Goal: Task Accomplishment & Management: Manage account settings

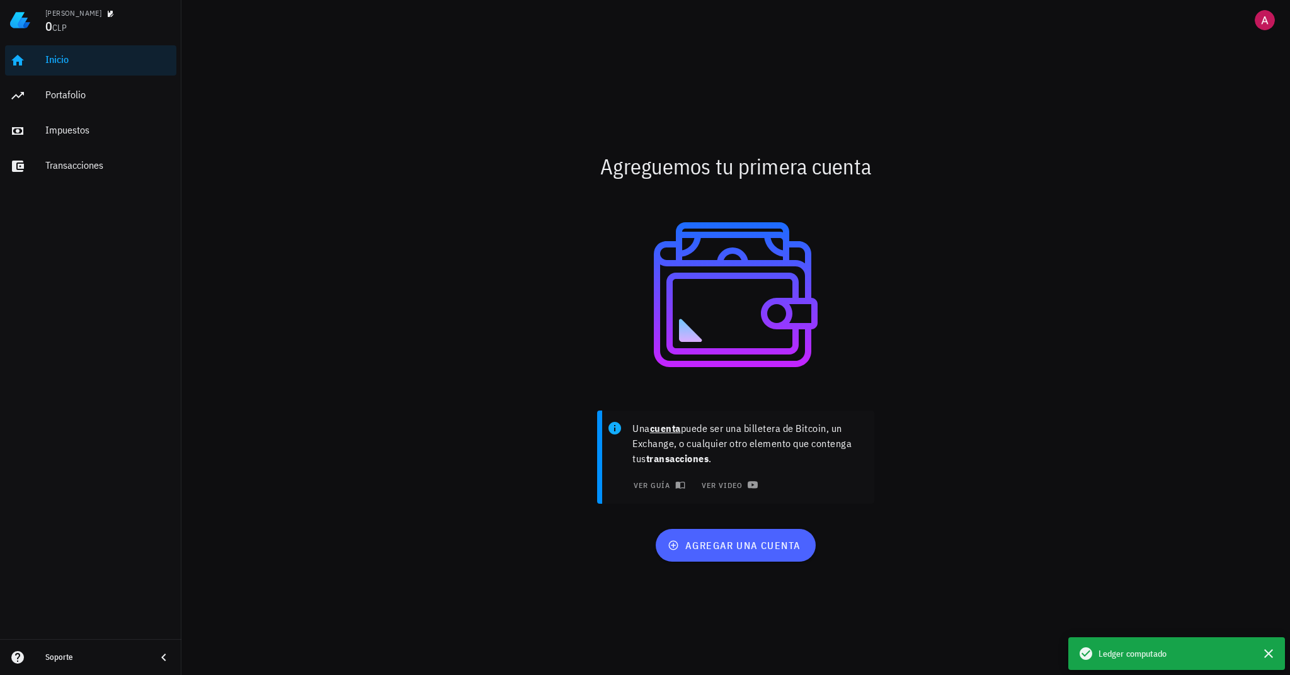
click at [725, 549] on span "agregar una cuenta" at bounding box center [735, 545] width 130 height 13
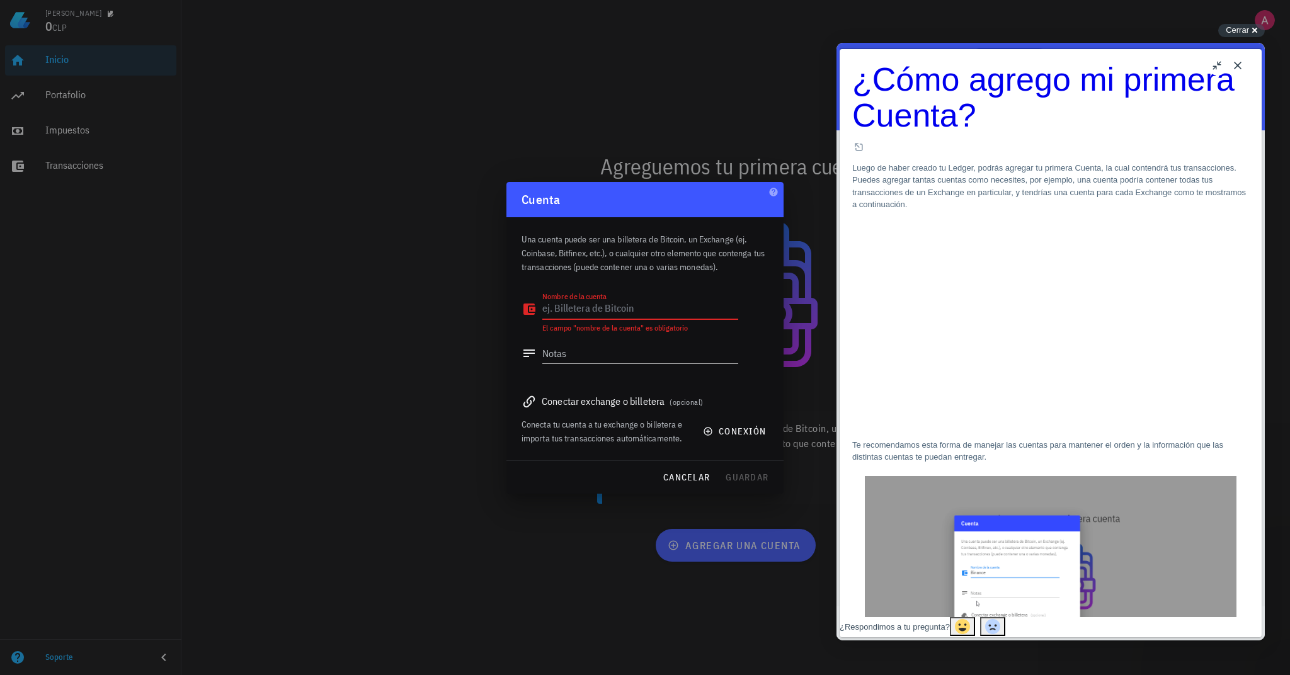
click at [634, 314] on textarea "Nombre de la cuenta" at bounding box center [640, 309] width 196 height 20
type textarea "Bingx Prueba Personal"
click at [726, 431] on span "conexión" at bounding box center [735, 431] width 60 height 11
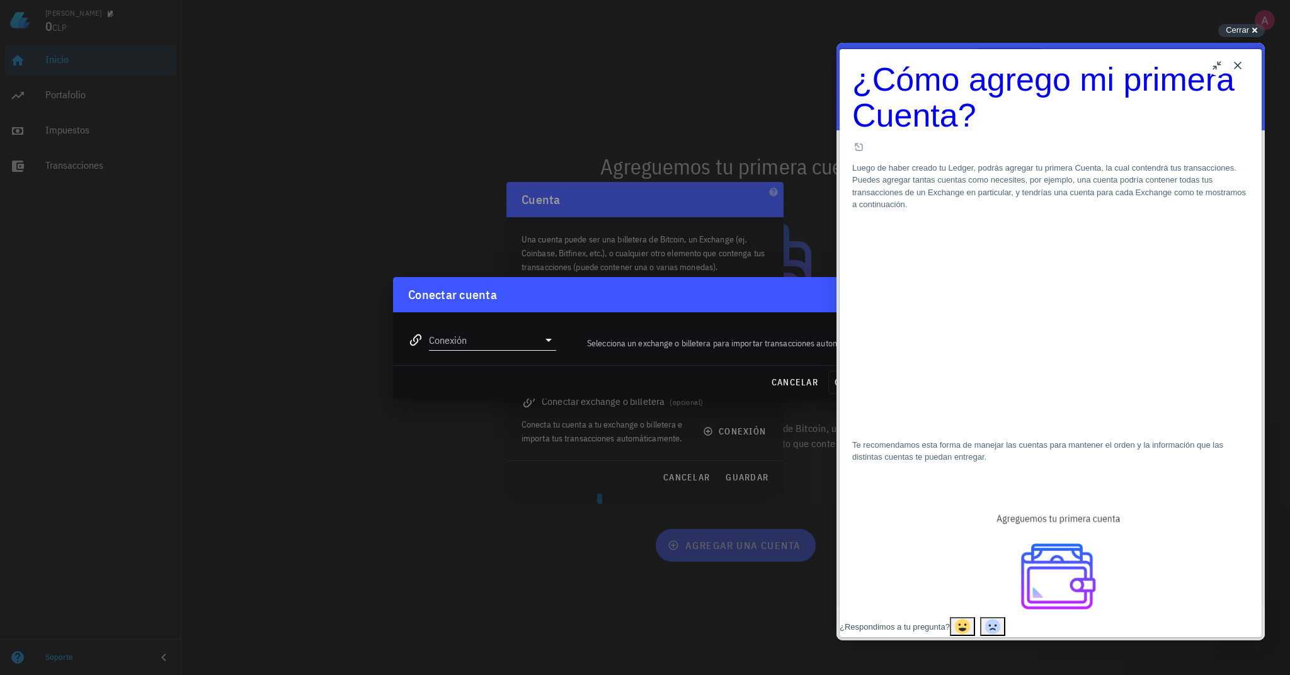
click at [549, 342] on icon at bounding box center [548, 340] width 15 height 15
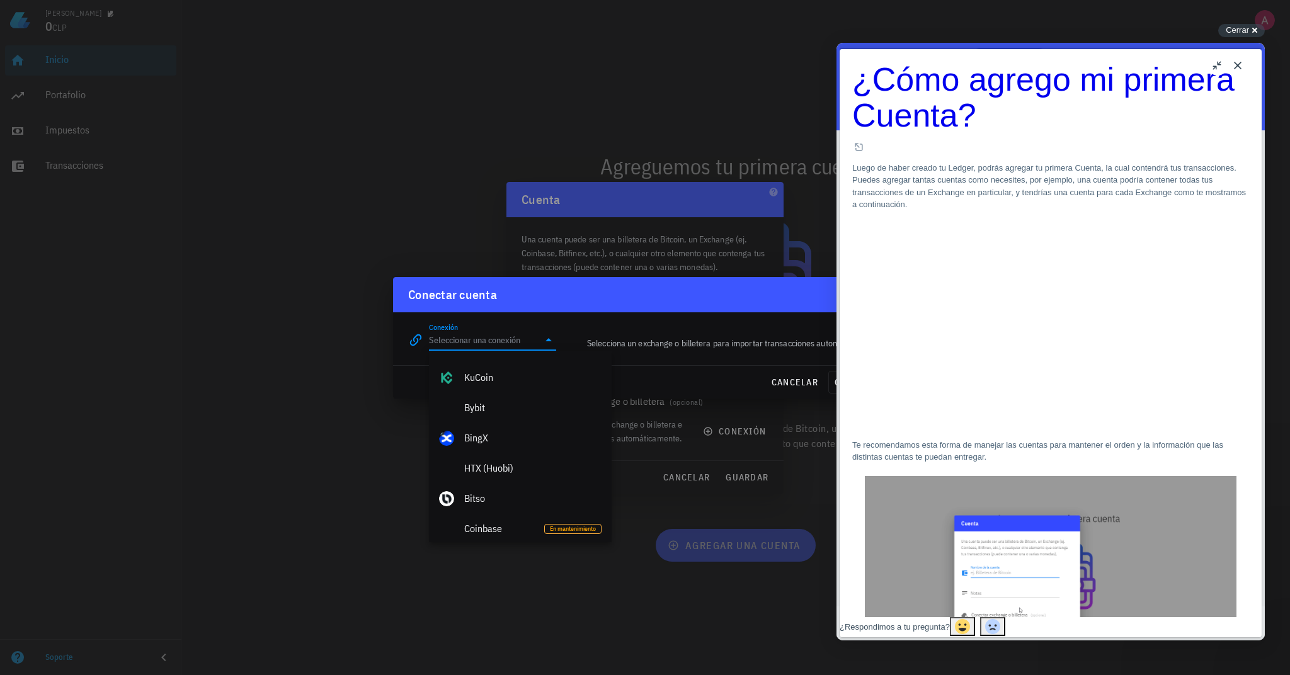
scroll to position [240, 0]
click at [480, 432] on div "BingX" at bounding box center [532, 433] width 137 height 12
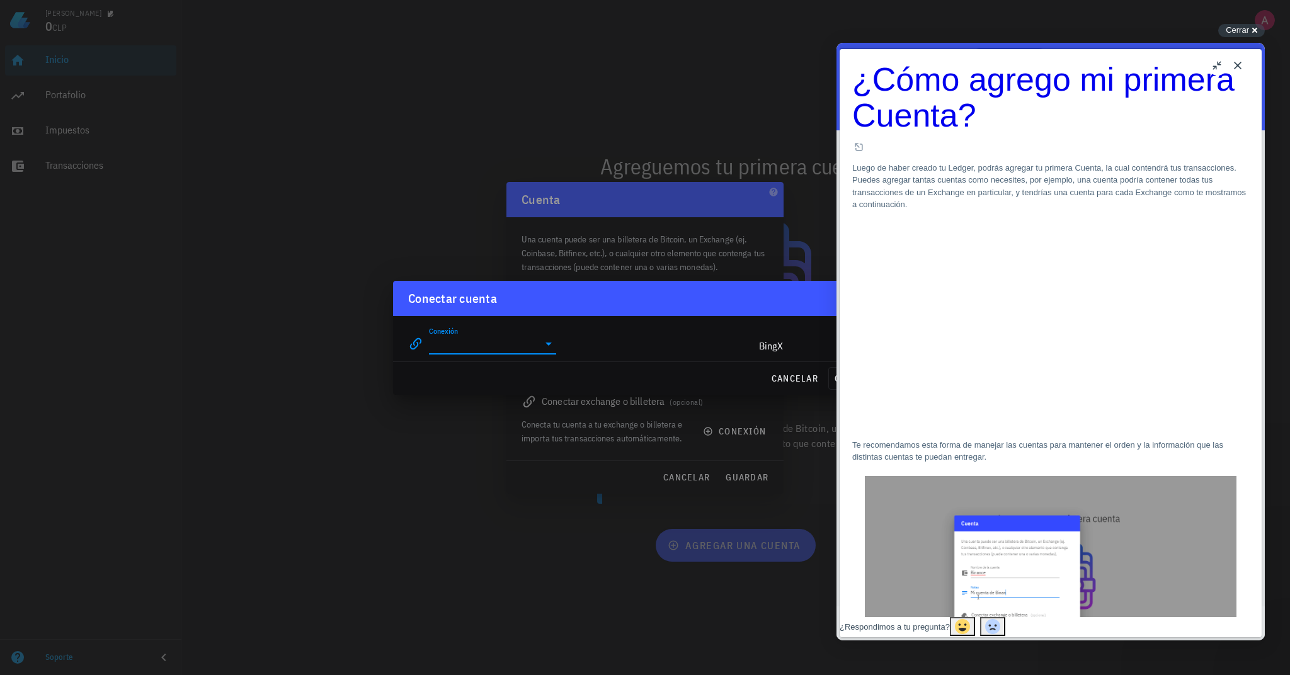
type input "BingX"
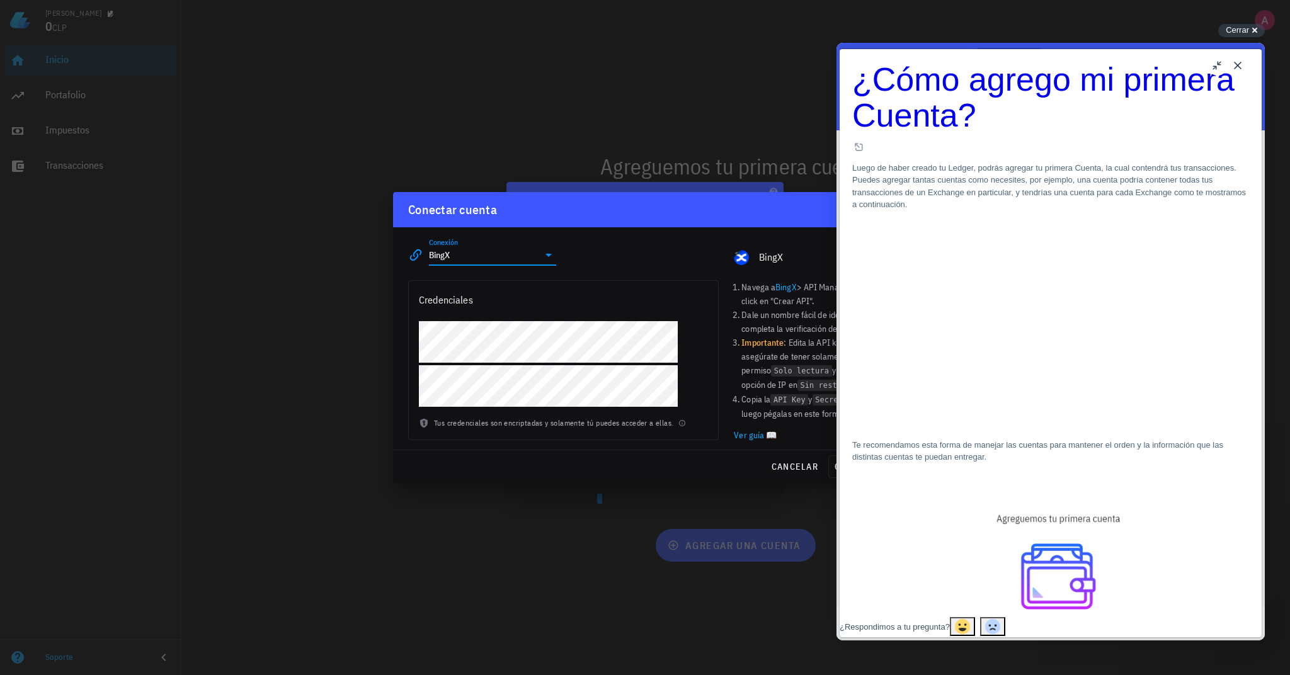
click at [1235, 69] on button "Close" at bounding box center [1238, 65] width 20 height 20
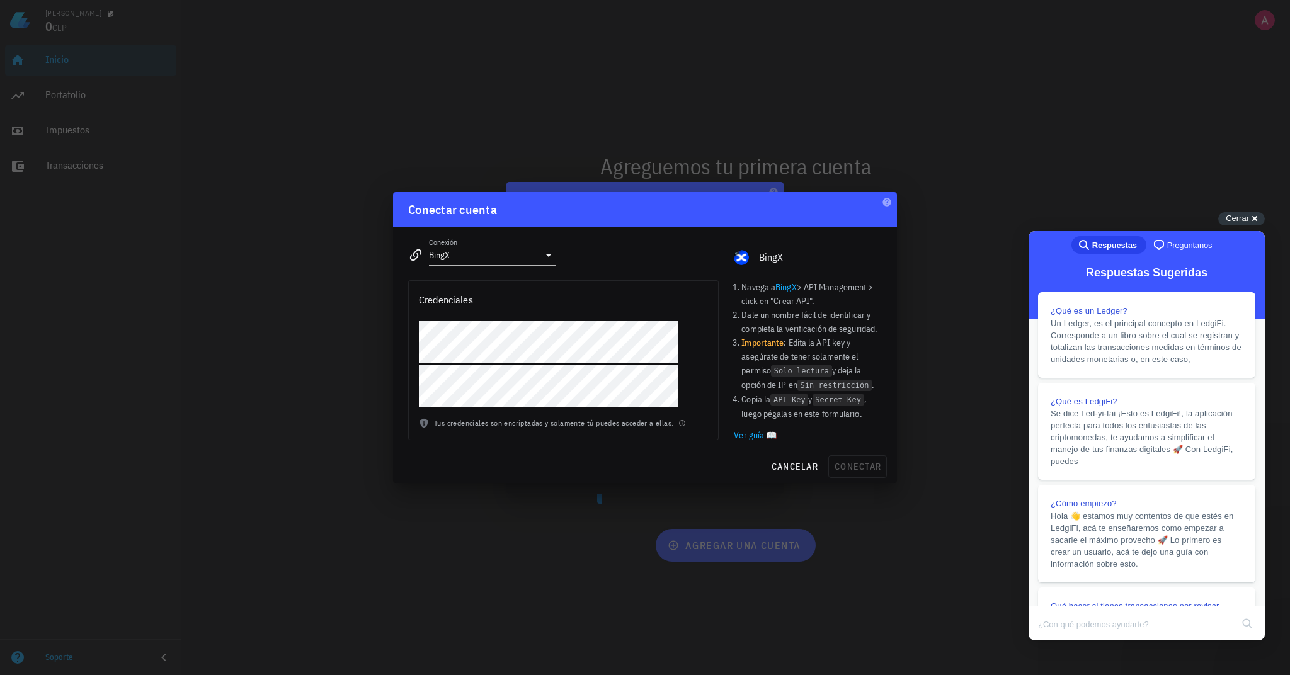
click at [749, 435] on link "Ver guía 📖" at bounding box center [808, 435] width 148 height 14
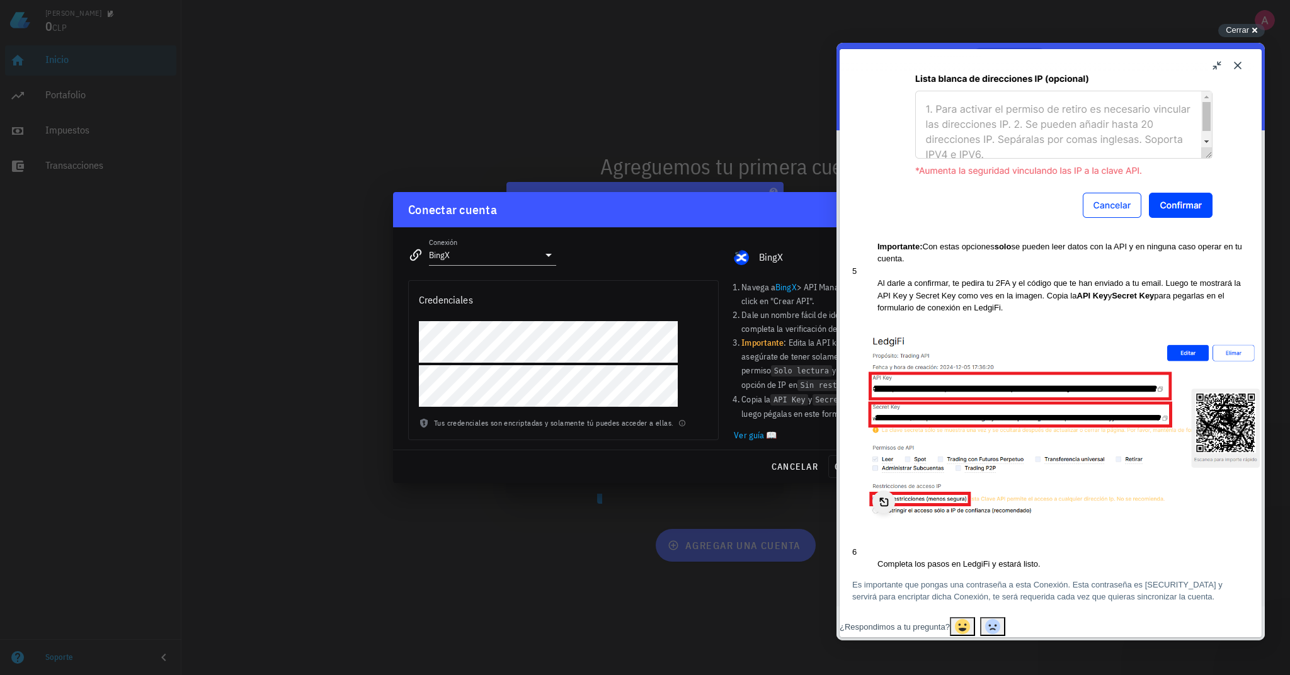
scroll to position [1001, 0]
click at [683, 481] on div "cancelar conectar" at bounding box center [645, 466] width 504 height 33
click at [1217, 69] on button "u" at bounding box center [1217, 65] width 20 height 20
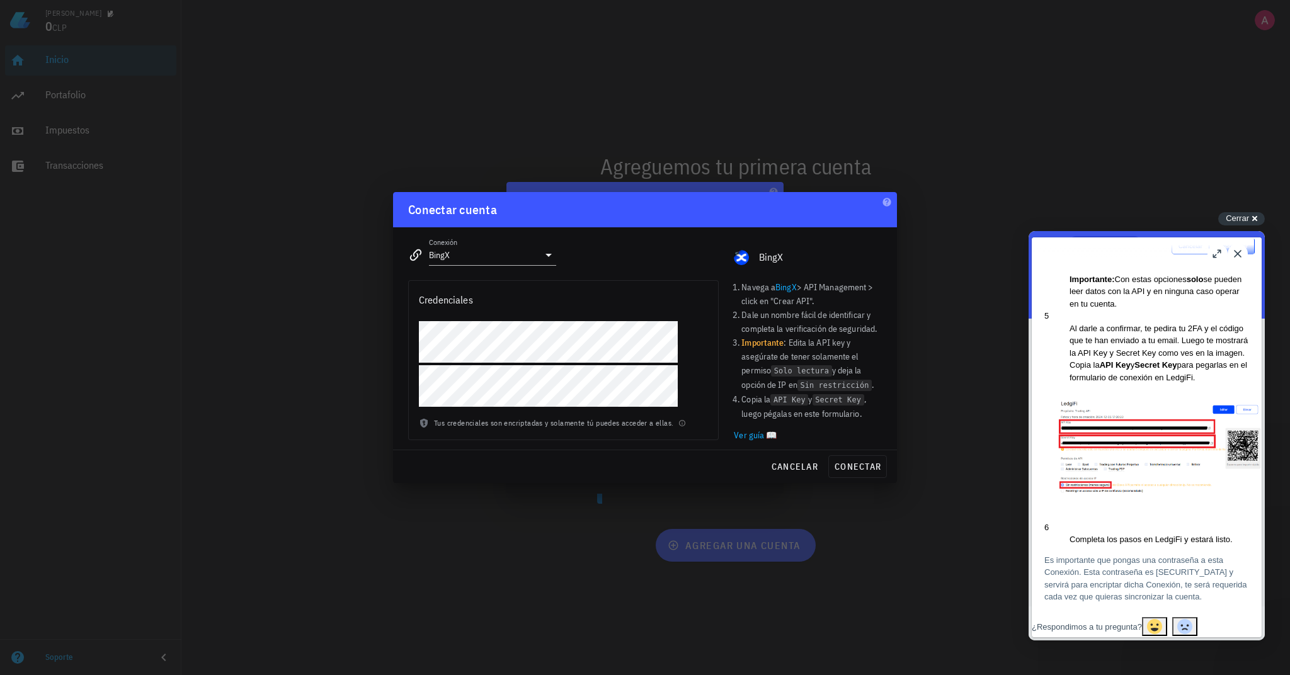
scroll to position [881, 0]
click at [865, 469] on span "conectar" at bounding box center [857, 466] width 47 height 11
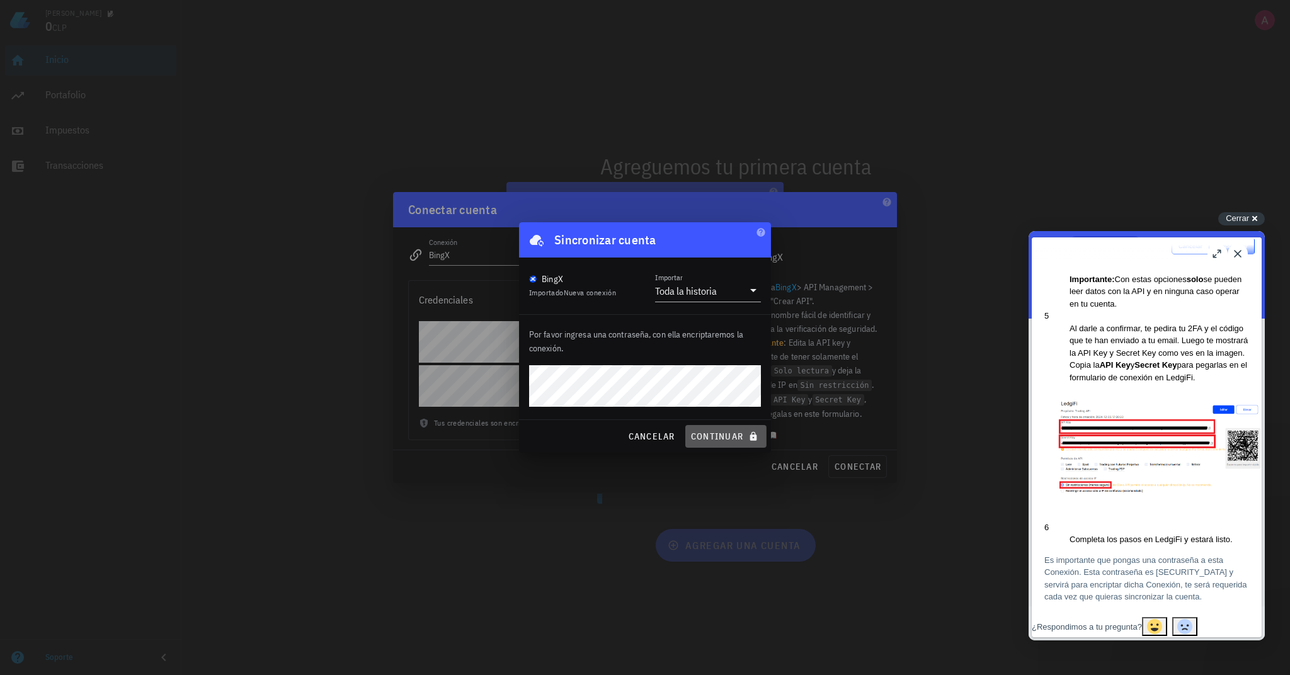
click at [717, 434] on span "continuar" at bounding box center [725, 436] width 71 height 11
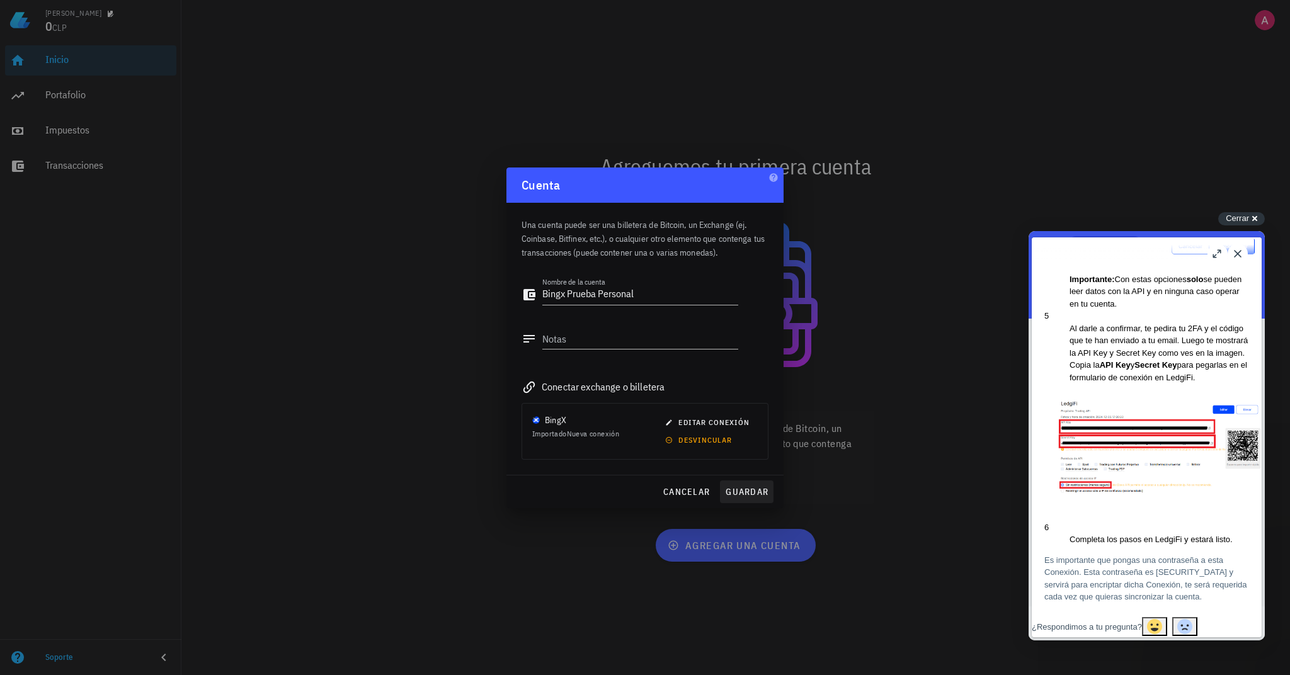
click at [740, 486] on span "guardar" at bounding box center [746, 491] width 43 height 11
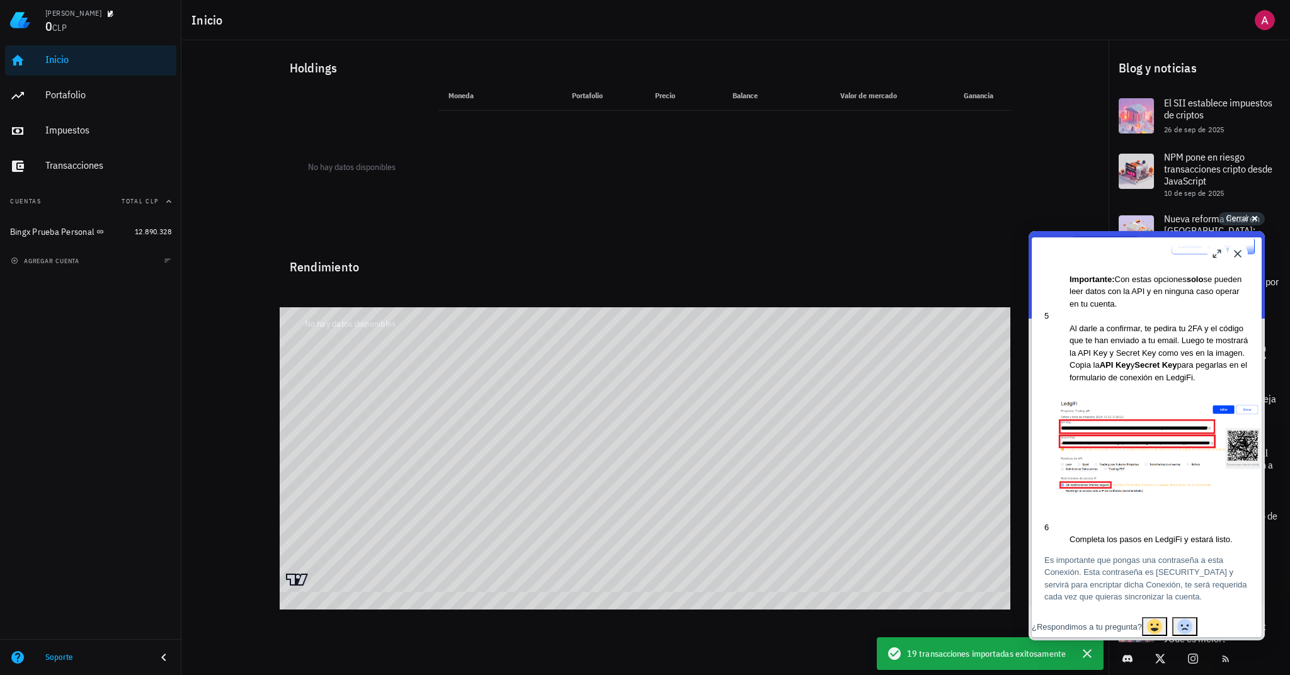
click at [1238, 249] on button "Close" at bounding box center [1238, 254] width 20 height 20
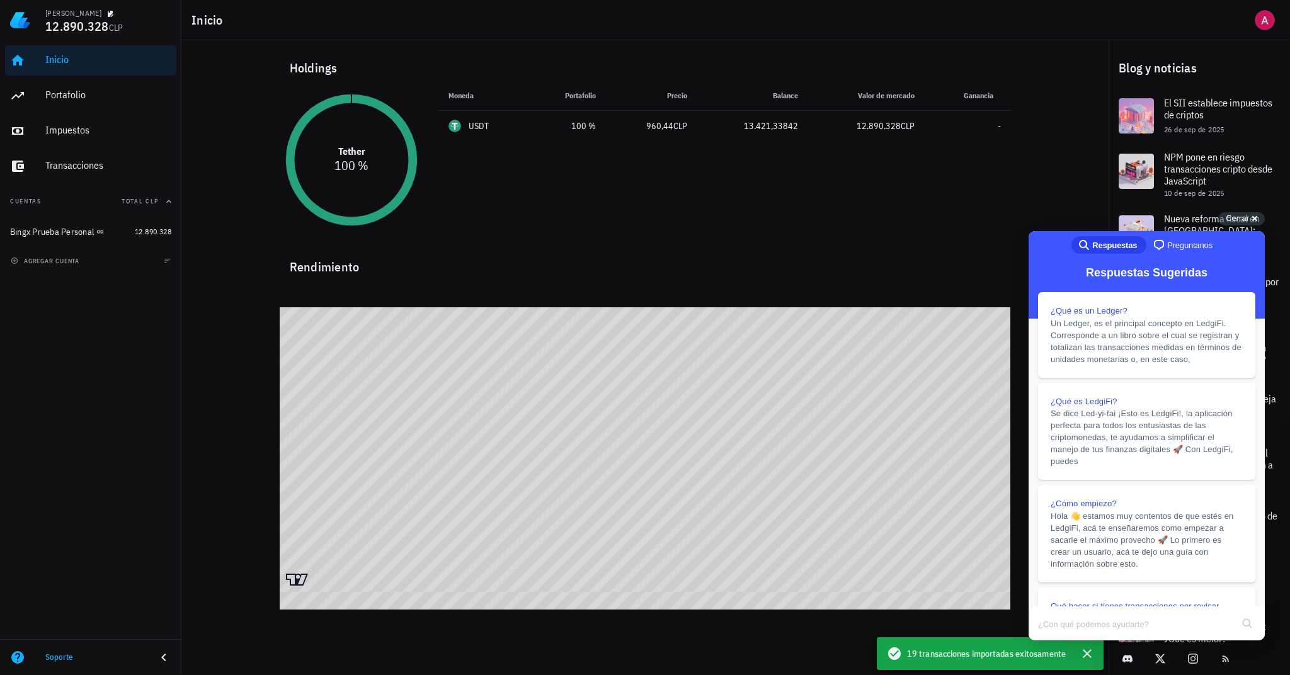
click at [1064, 191] on div "Holdings Tether 100 % Moneda Portafolio Precio Balance Valor de mercado Gananci…" at bounding box center [644, 313] width 927 height 547
click at [70, 107] on div "Portafolio" at bounding box center [108, 95] width 126 height 28
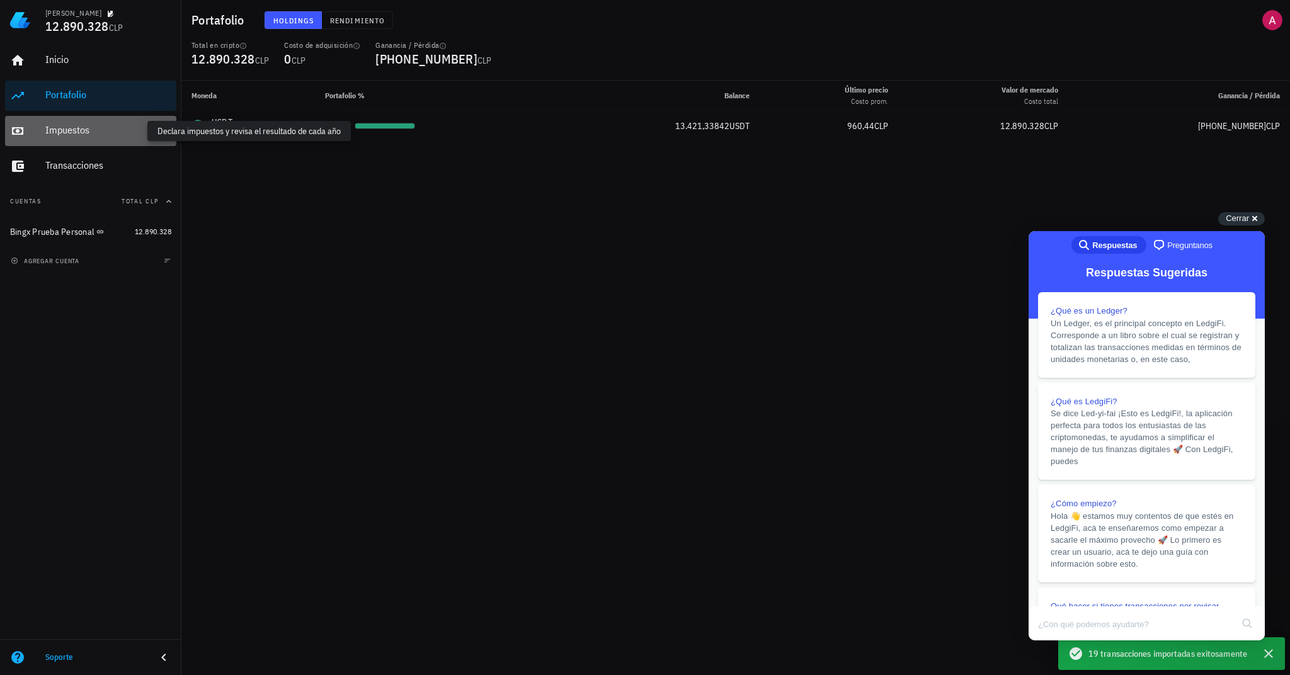
click at [54, 130] on div "Impuestos" at bounding box center [108, 130] width 126 height 12
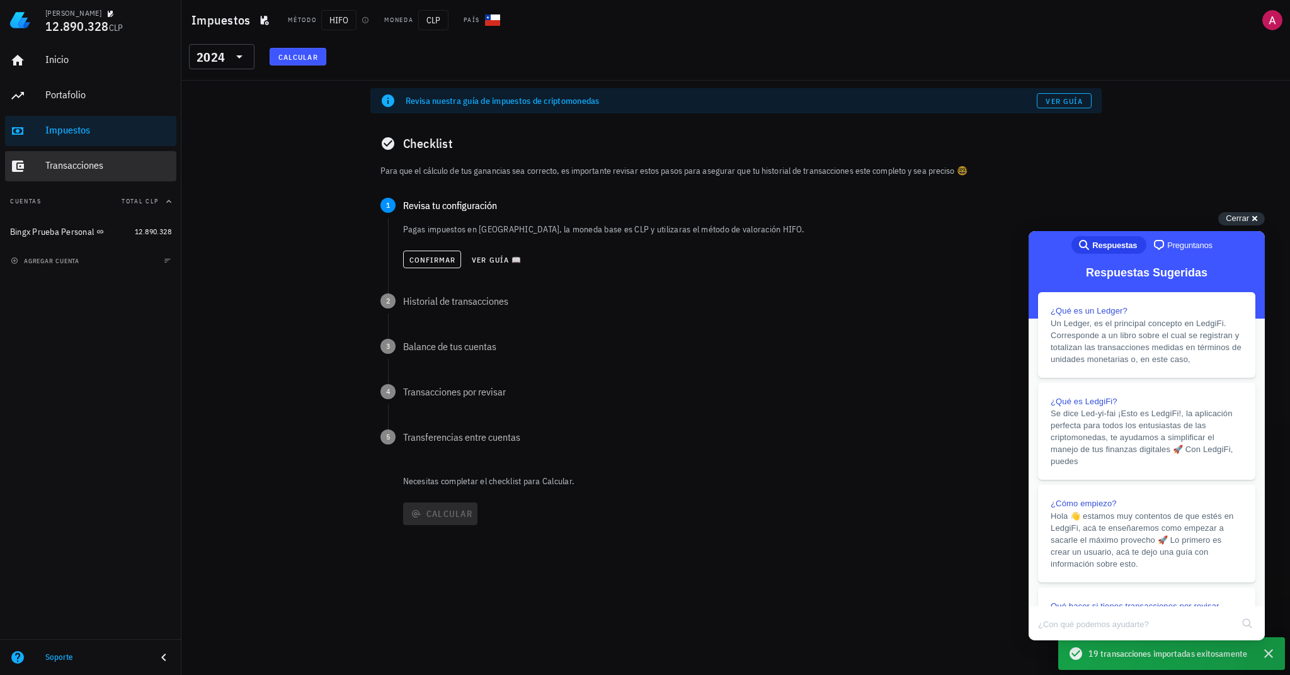
click at [84, 157] on div "Transacciones" at bounding box center [108, 166] width 126 height 28
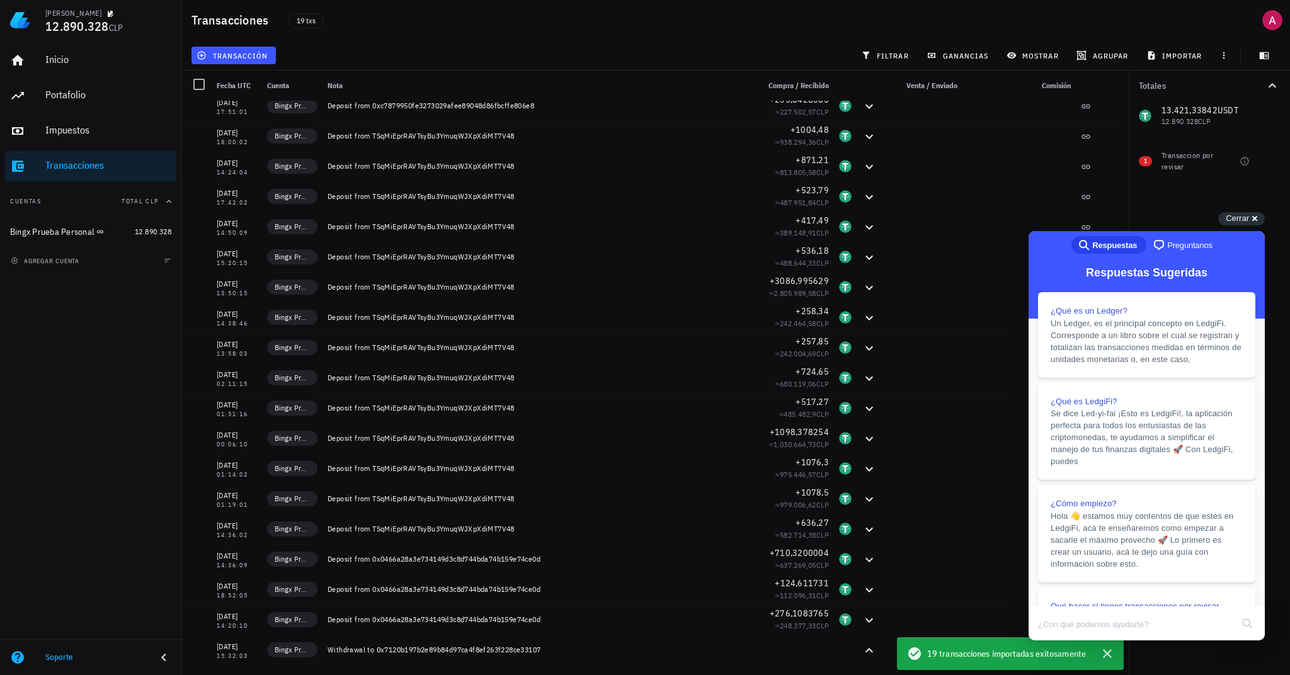
scroll to position [10, 0]
click at [1250, 223] on div "Cerrar cross-small" at bounding box center [1241, 218] width 47 height 13
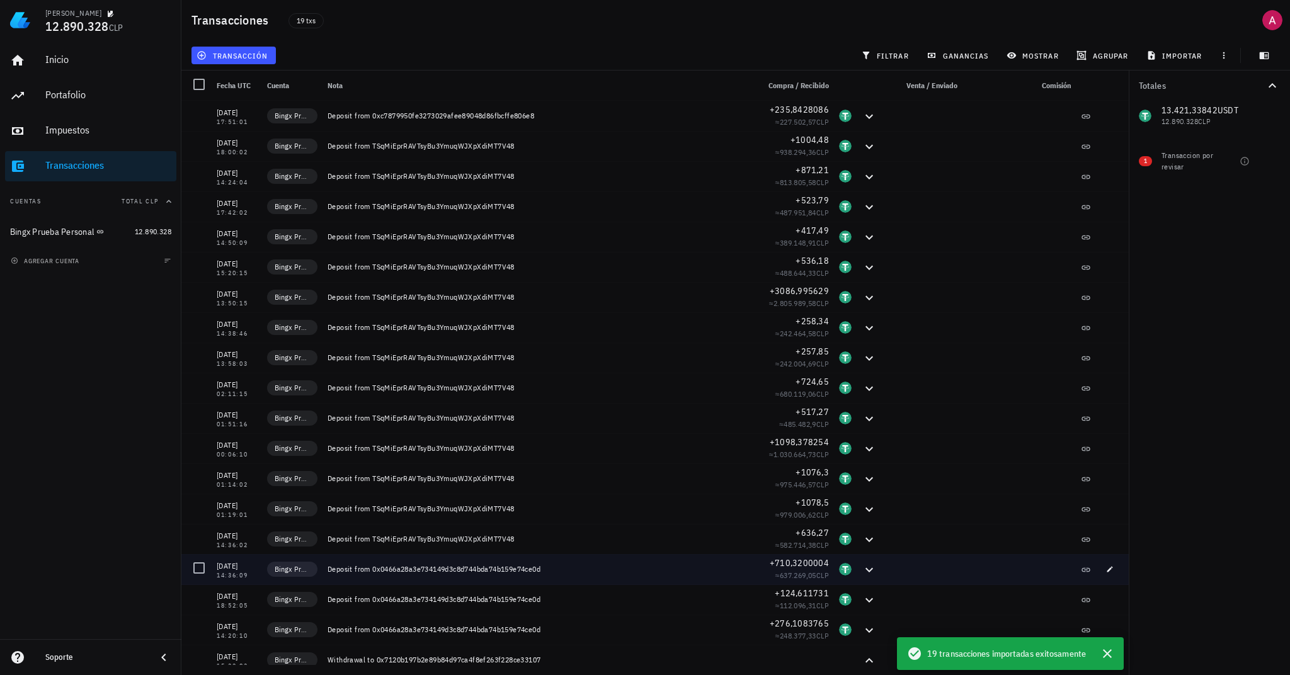
scroll to position [0, 0]
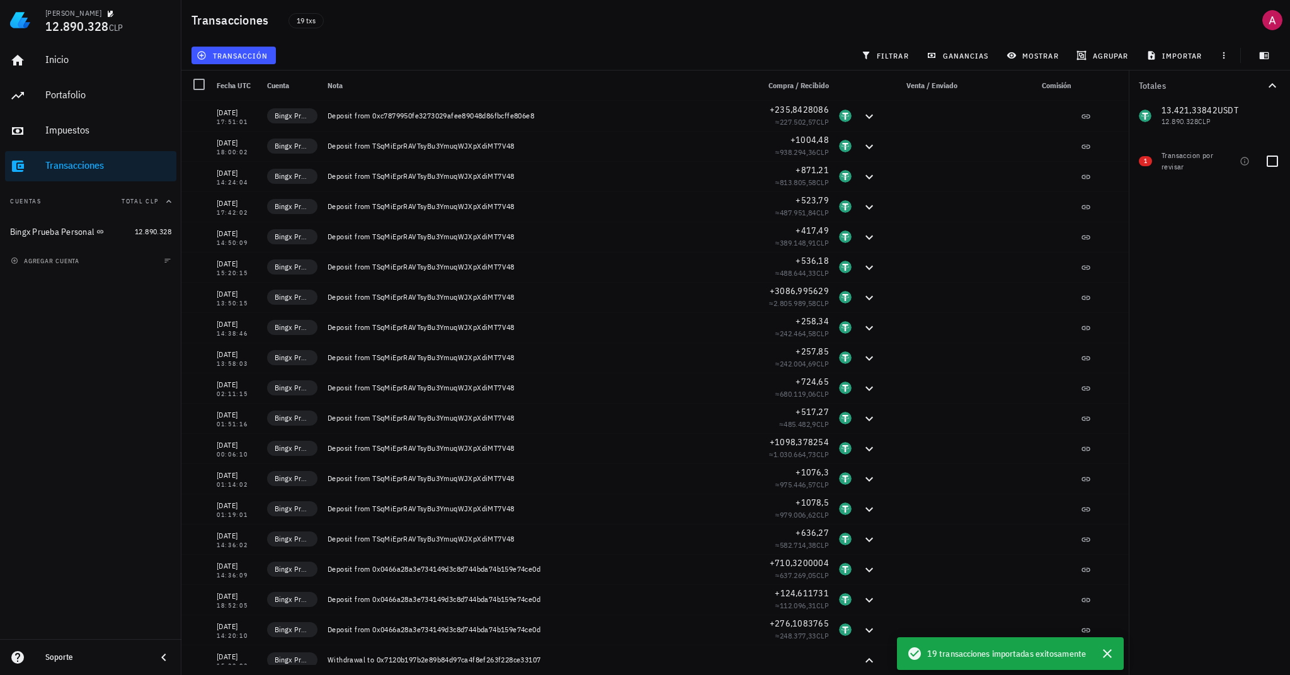
click at [1190, 169] on div "Transaccion por revisar" at bounding box center [1187, 161] width 53 height 23
click at [1146, 161] on span "1" at bounding box center [1145, 161] width 3 height 10
click at [1188, 160] on div "Transaccion por revisar" at bounding box center [1187, 161] width 53 height 23
click at [1248, 163] on icon "button" at bounding box center [1245, 161] width 10 height 10
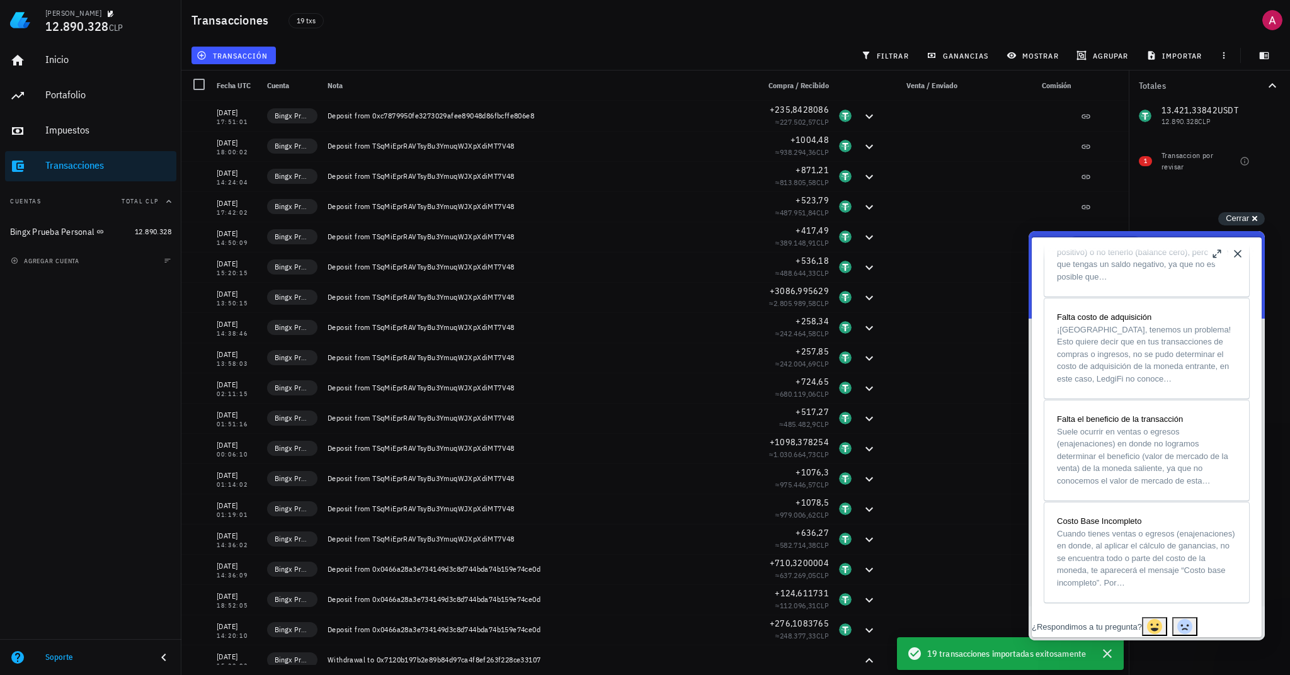
scroll to position [1634, 0]
click at [1236, 253] on button "Close" at bounding box center [1238, 254] width 20 height 20
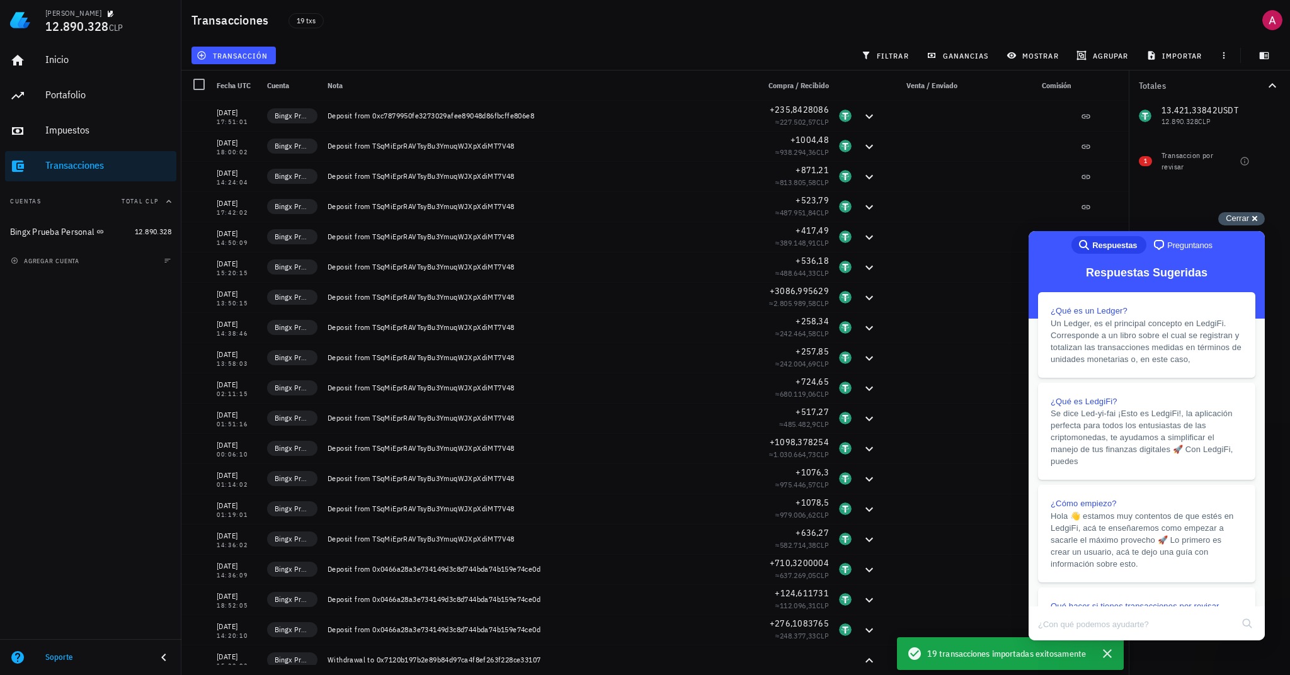
click at [1257, 224] on div "Cerrar cross-small" at bounding box center [1241, 218] width 47 height 13
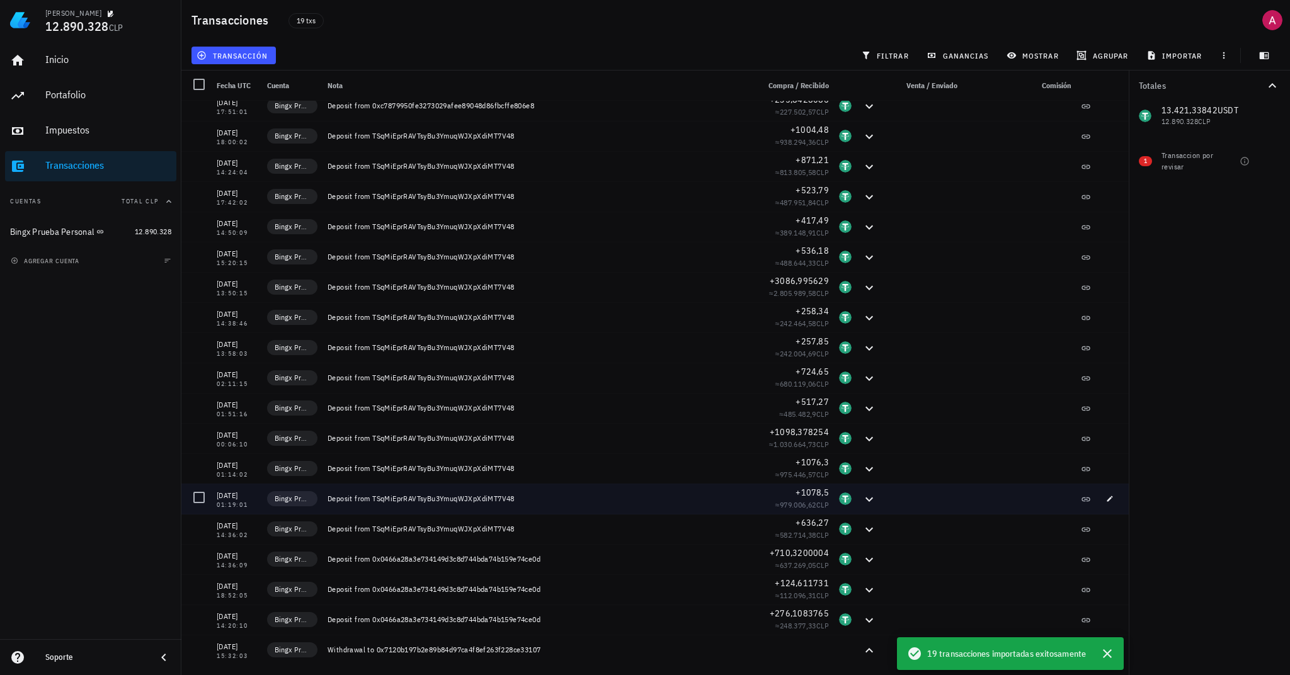
scroll to position [10, 0]
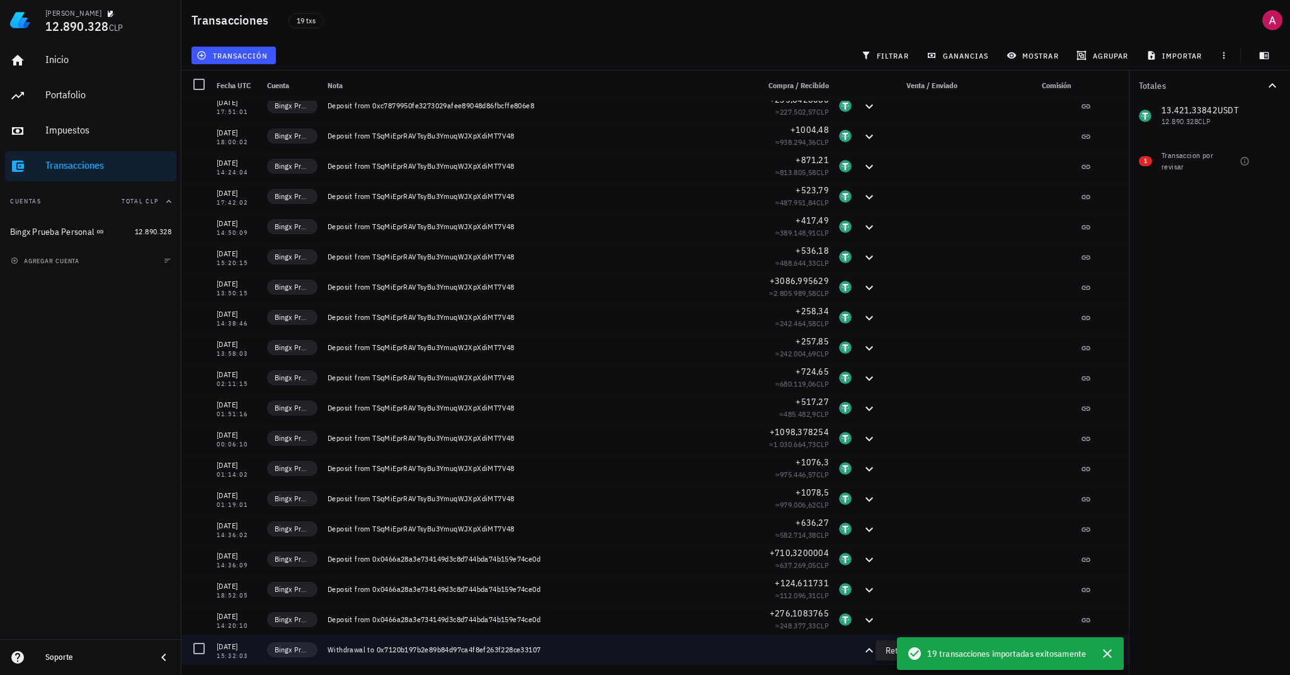
click at [862, 650] on icon at bounding box center [869, 650] width 15 height 15
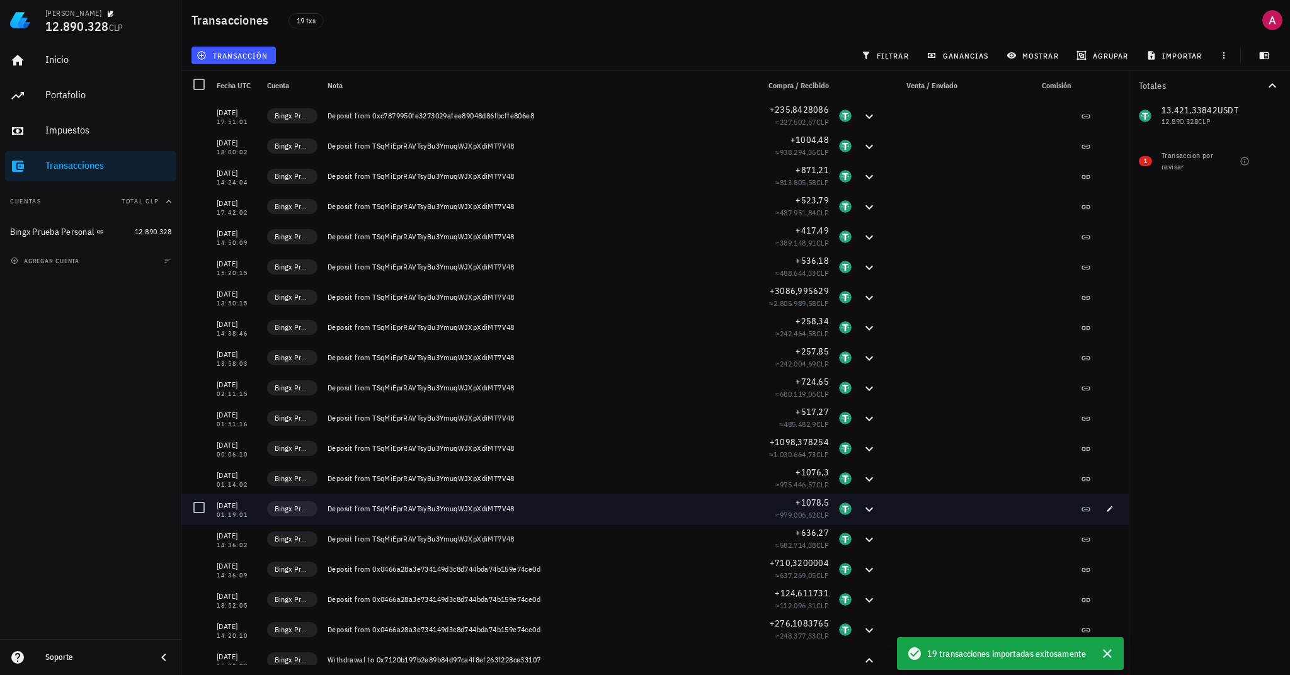
scroll to position [0, 0]
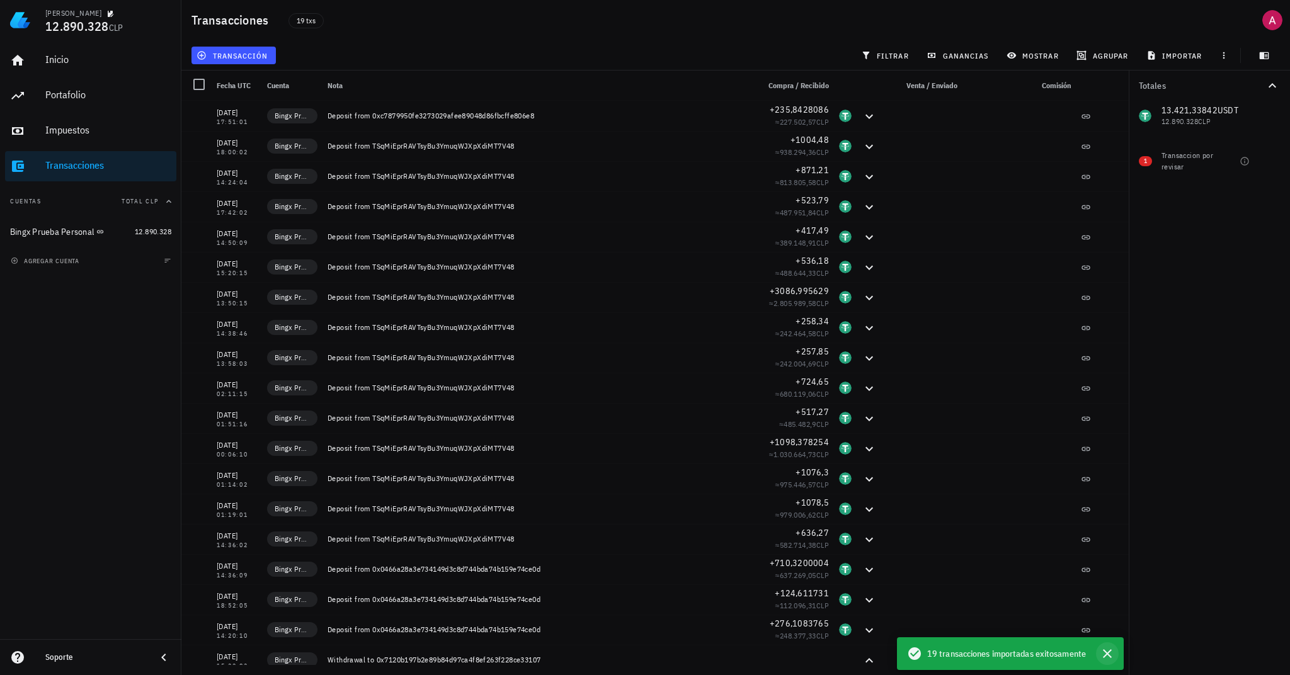
click at [1106, 658] on icon "button" at bounding box center [1107, 653] width 15 height 15
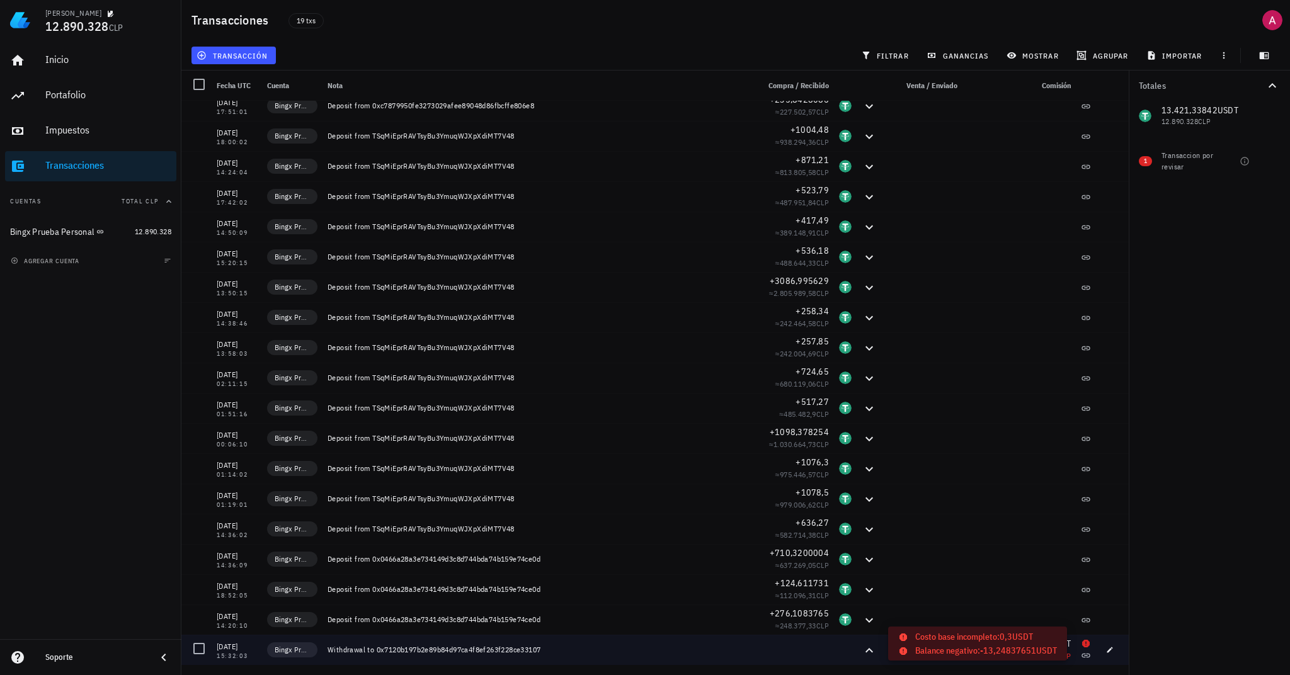
click at [1082, 645] on icon at bounding box center [1086, 644] width 8 height 8
click at [1082, 642] on icon at bounding box center [1086, 644] width 8 height 8
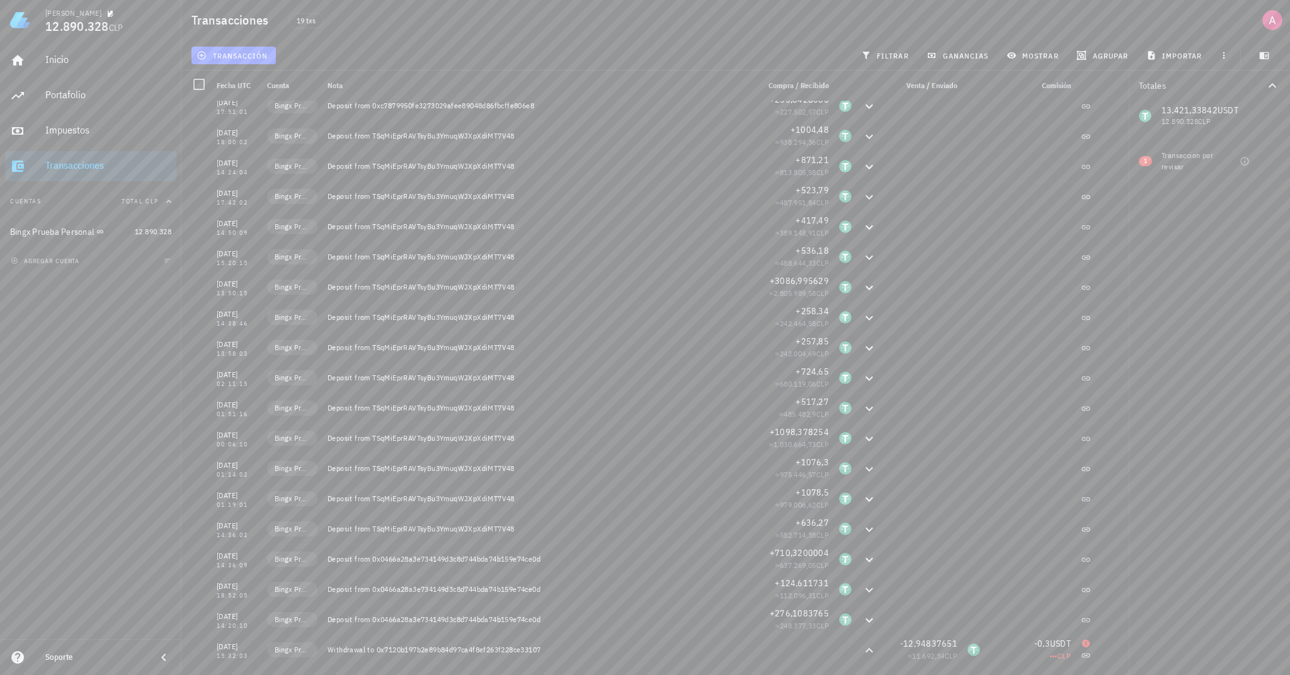
click at [974, 638] on link "Cambiar plan" at bounding box center [957, 634] width 45 height 9
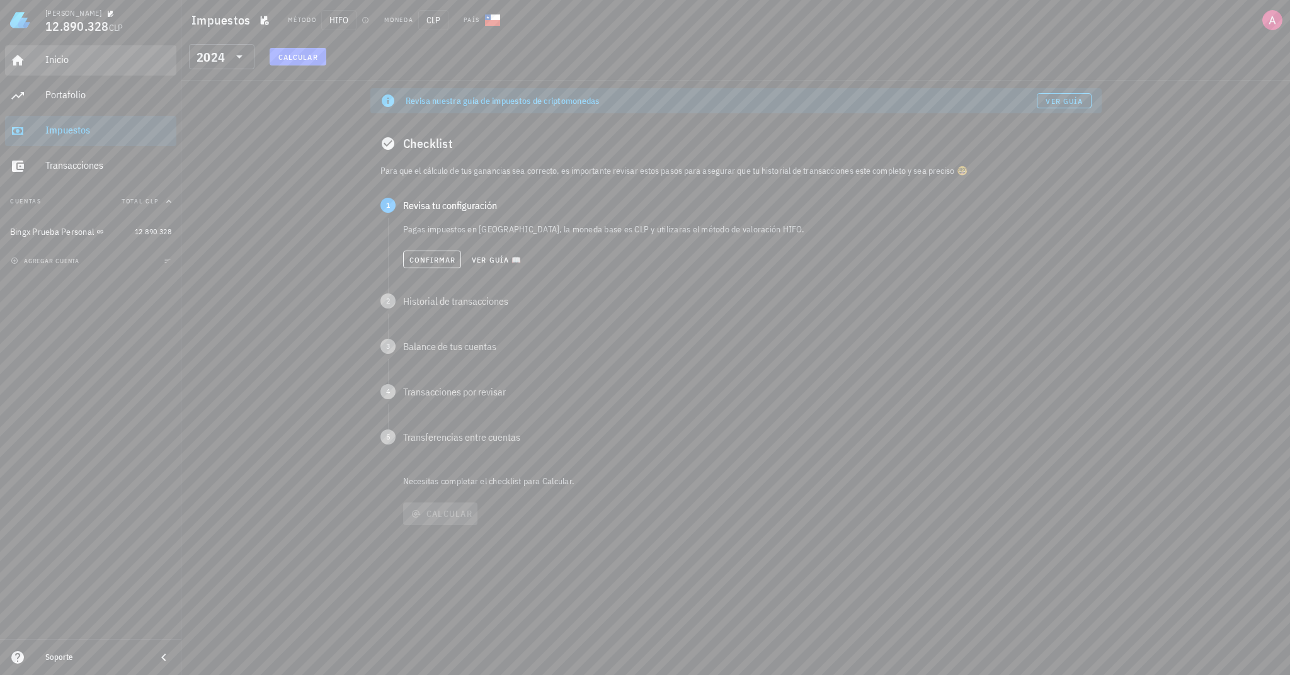
click at [48, 65] on div "Inicio" at bounding box center [108, 60] width 126 height 12
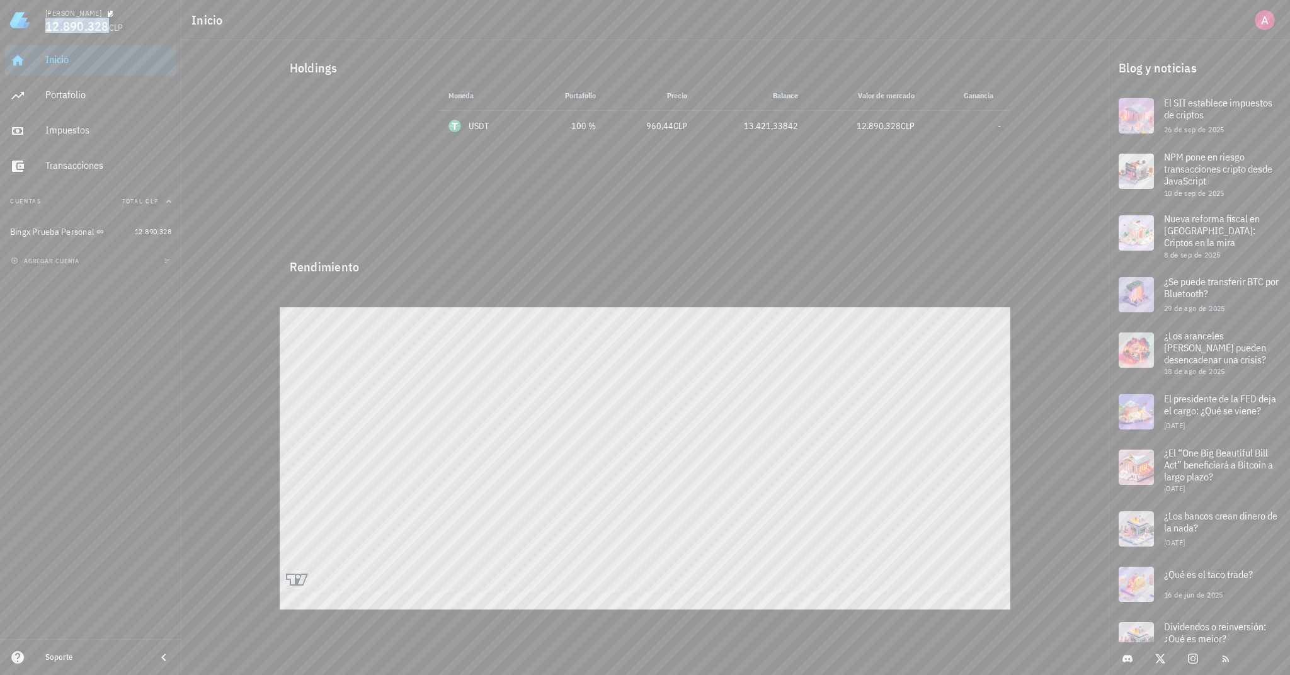
click at [62, 26] on span "12.890.328" at bounding box center [77, 26] width 64 height 17
click at [16, 23] on img at bounding box center [20, 20] width 20 height 20
click at [1262, 25] on div "avatar" at bounding box center [1265, 20] width 20 height 20
click at [1229, 57] on div "Configuración" at bounding box center [1235, 55] width 76 height 25
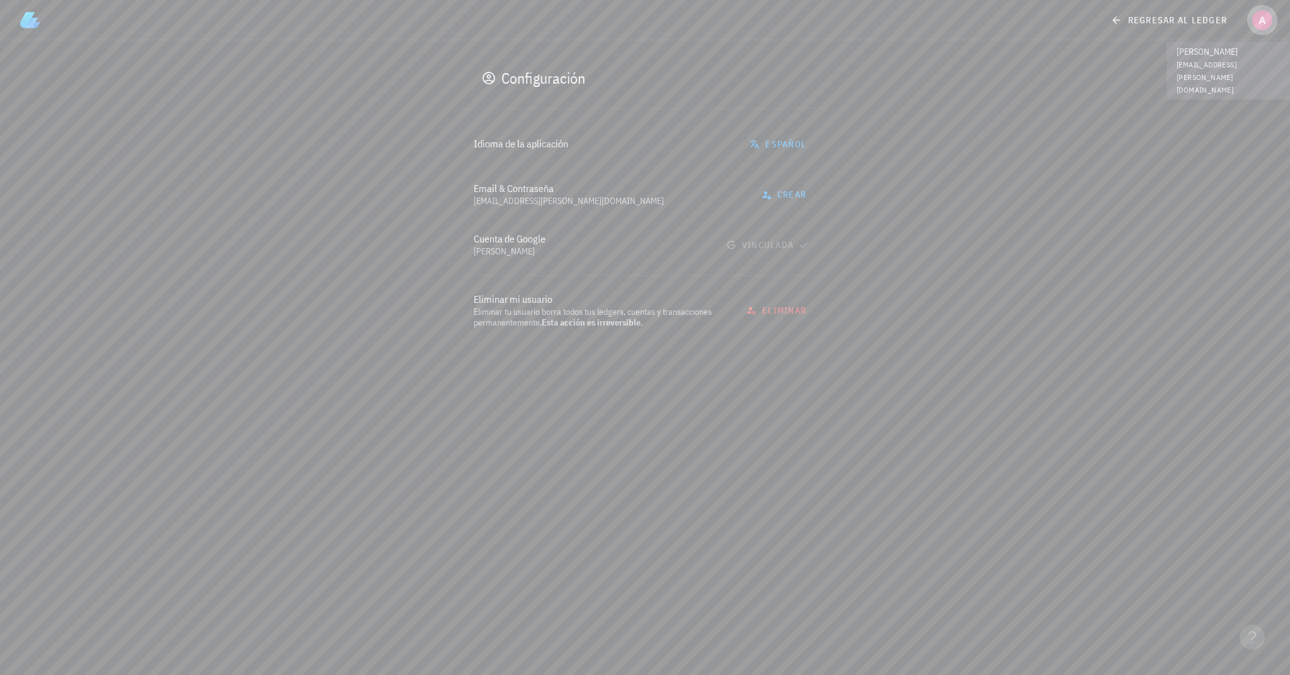
click at [1263, 28] on div "avatar" at bounding box center [1262, 20] width 20 height 20
click at [1219, 86] on div "Ledgers" at bounding box center [1235, 85] width 76 height 25
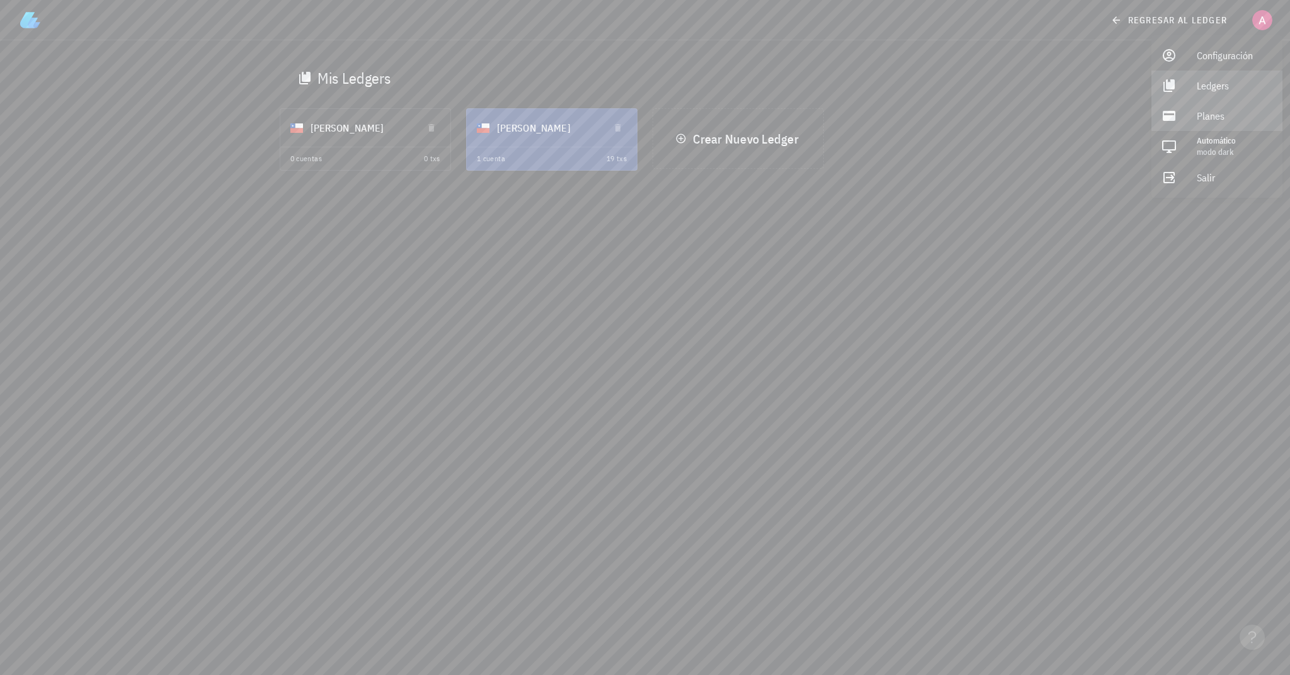
click at [1213, 118] on div "Planes" at bounding box center [1235, 115] width 76 height 25
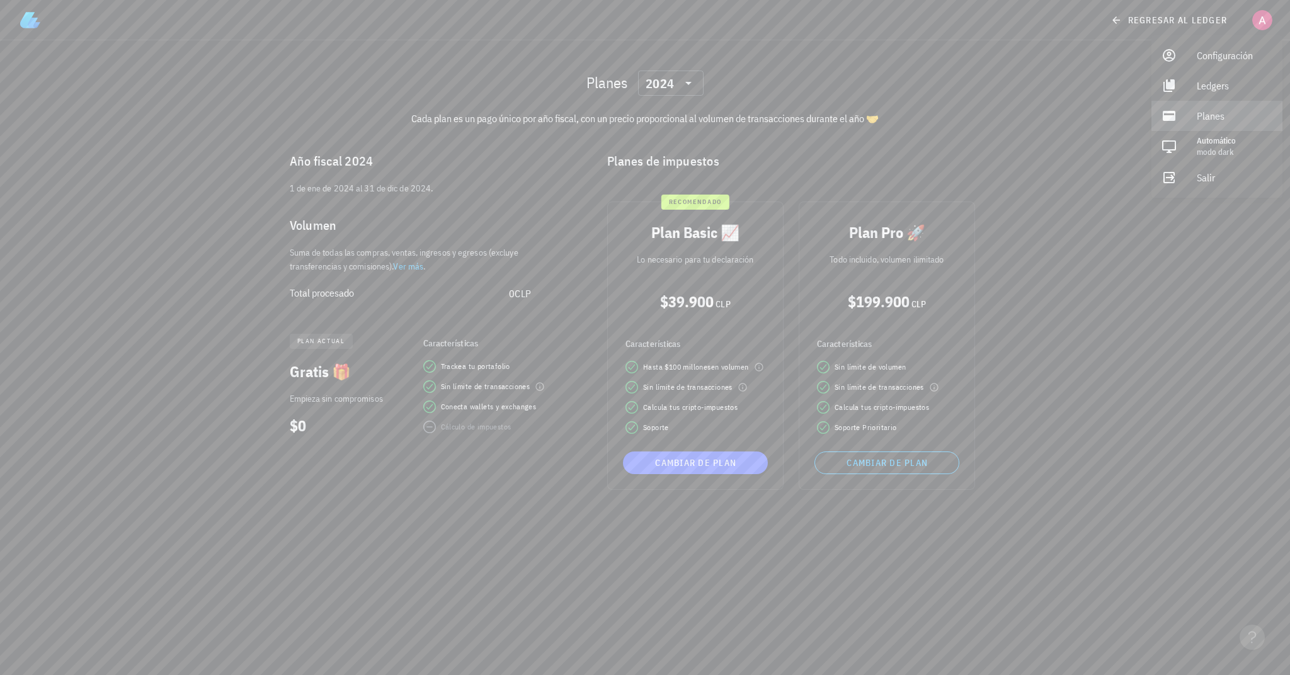
click at [440, 289] on div "Total procesado" at bounding box center [399, 293] width 219 height 12
click at [495, 408] on span "Conecta wallets y exchanges" at bounding box center [489, 407] width 96 height 13
click at [474, 423] on div "Cálculo de impuestos" at bounding box center [476, 427] width 71 height 13
click at [321, 327] on div "plan actual" at bounding box center [348, 341] width 136 height 30
click at [419, 267] on link "Ver más" at bounding box center [408, 266] width 30 height 11
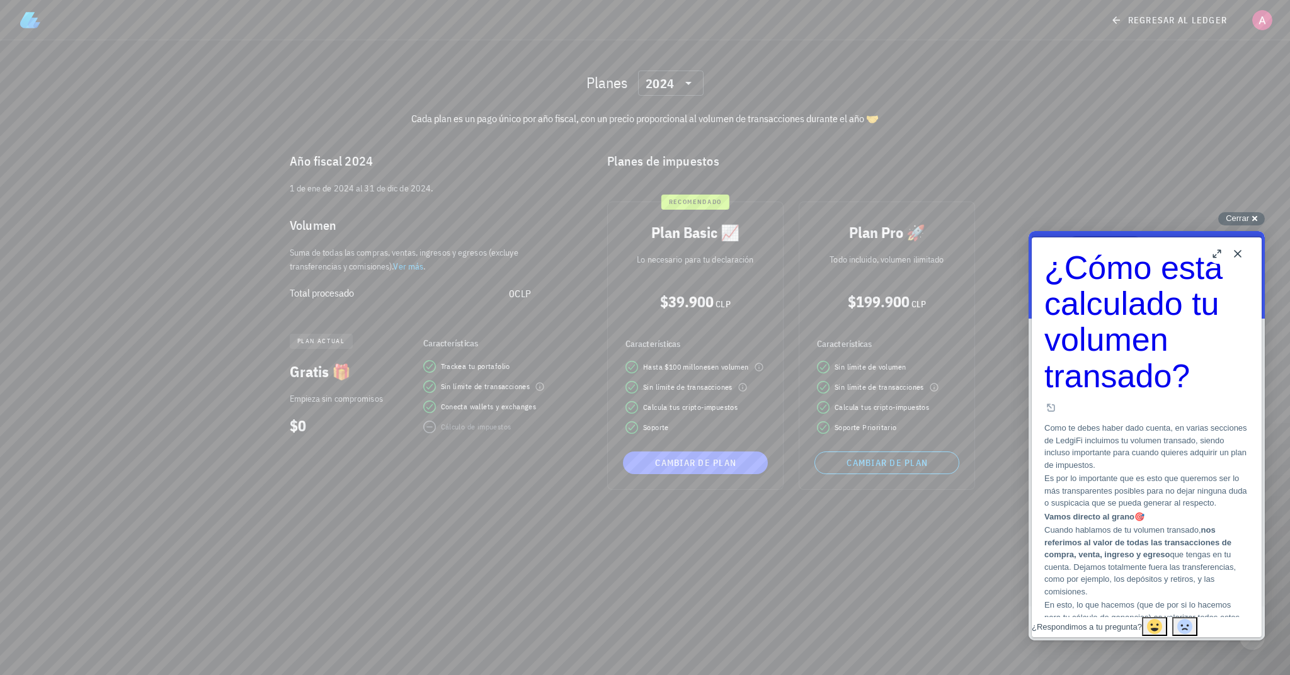
click at [1246, 259] on div "Close" at bounding box center [1238, 254] width 20 height 20
click at [1236, 252] on button "Close" at bounding box center [1238, 254] width 20 height 20
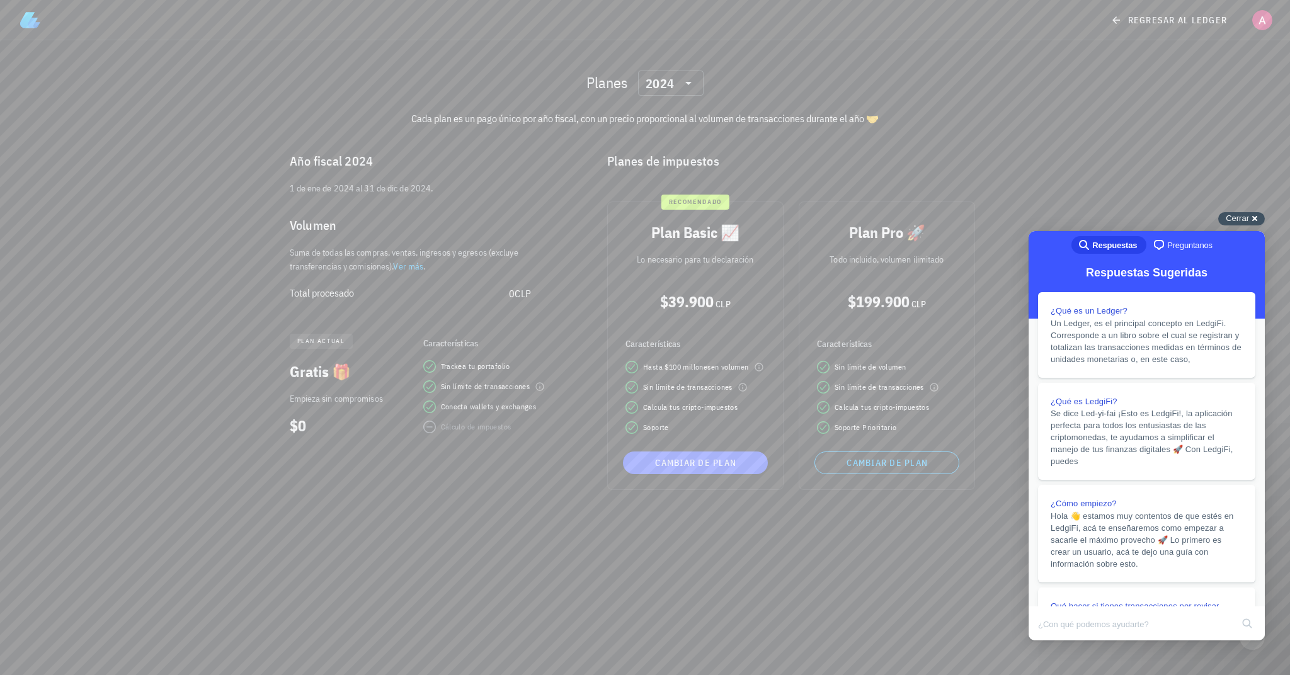
click at [1254, 222] on div "Cerrar cross-small" at bounding box center [1241, 218] width 47 height 13
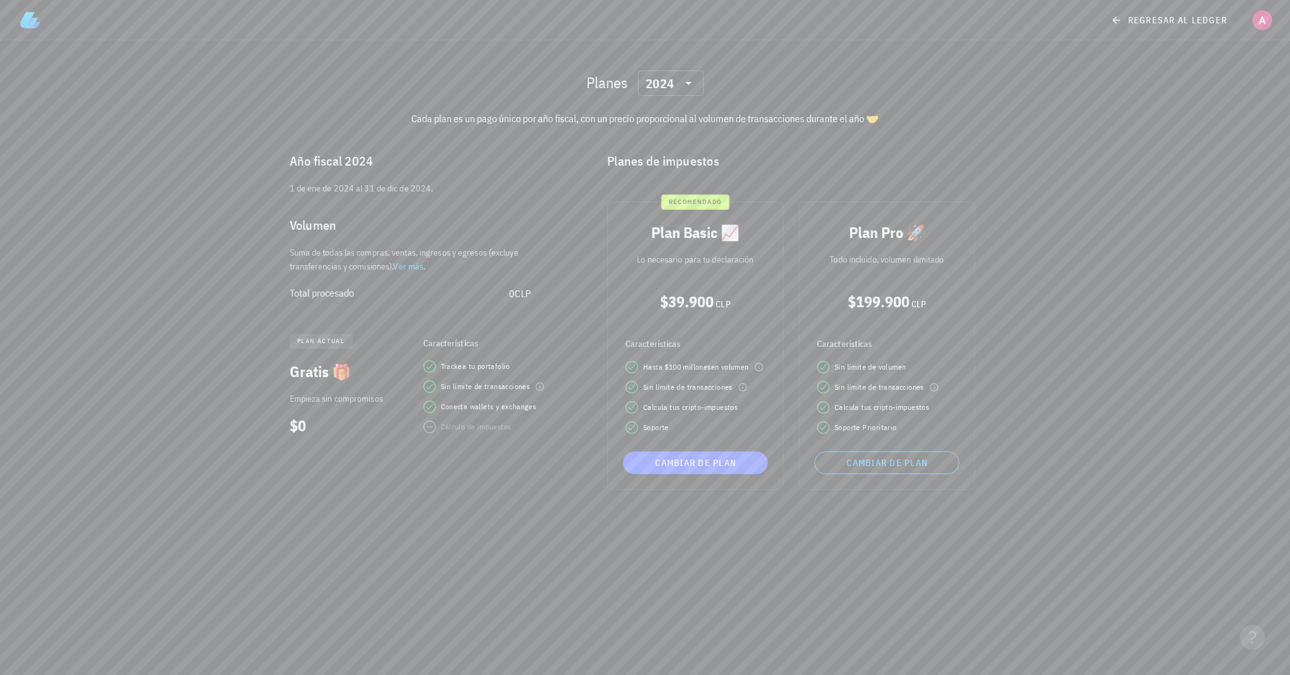
click at [25, 21] on img at bounding box center [30, 20] width 20 height 20
click at [382, 198] on div "1 de ene de 2024 al 31 de dic de 2024." at bounding box center [418, 193] width 277 height 24
click at [1265, 20] on div "avatar" at bounding box center [1262, 20] width 20 height 20
click at [1108, 18] on link "regresar al ledger" at bounding box center [1170, 20] width 134 height 23
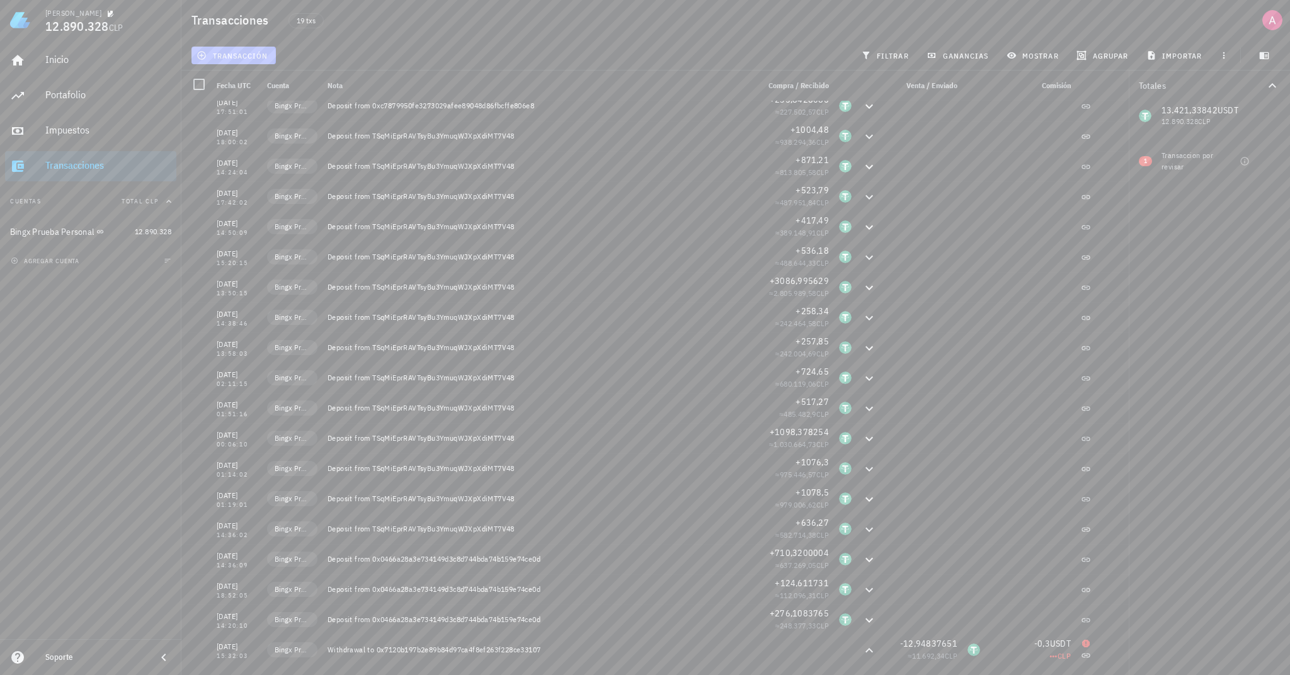
click at [250, 54] on span "transacción" at bounding box center [233, 55] width 69 height 10
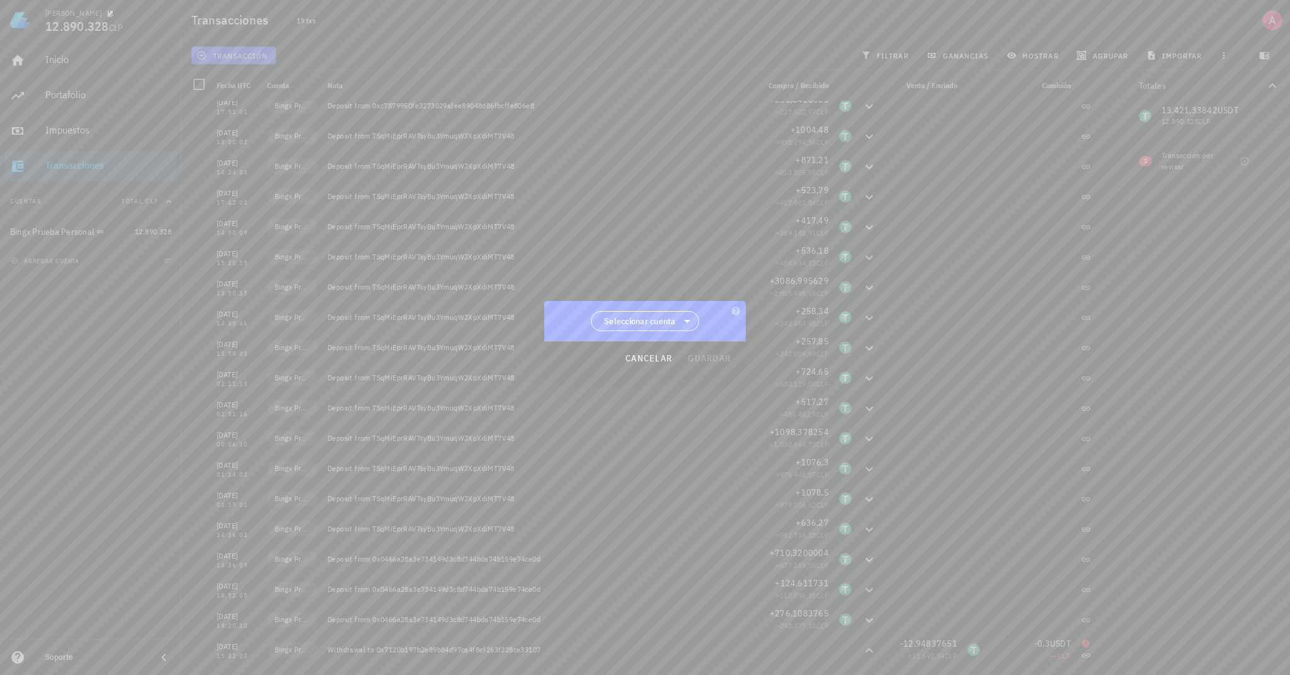
click at [687, 321] on icon at bounding box center [687, 321] width 6 height 3
click at [675, 351] on div "Bingx Prueba Personal" at bounding box center [646, 354] width 91 height 12
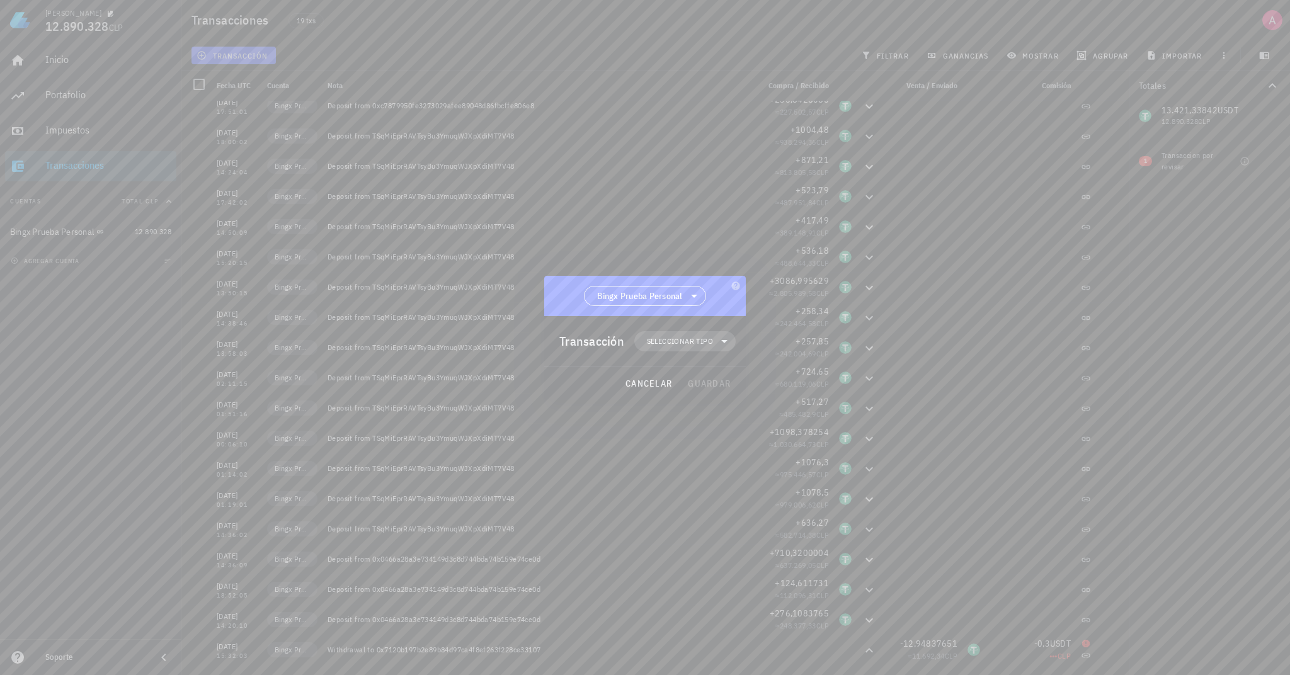
click at [713, 349] on span "Seleccionar tipo" at bounding box center [685, 341] width 86 height 20
click at [710, 338] on span "Seleccionar tipo" at bounding box center [680, 341] width 66 height 13
click at [707, 385] on div "cancelar guardar" at bounding box center [645, 383] width 202 height 33
click at [657, 385] on span "cancelar" at bounding box center [648, 383] width 47 height 11
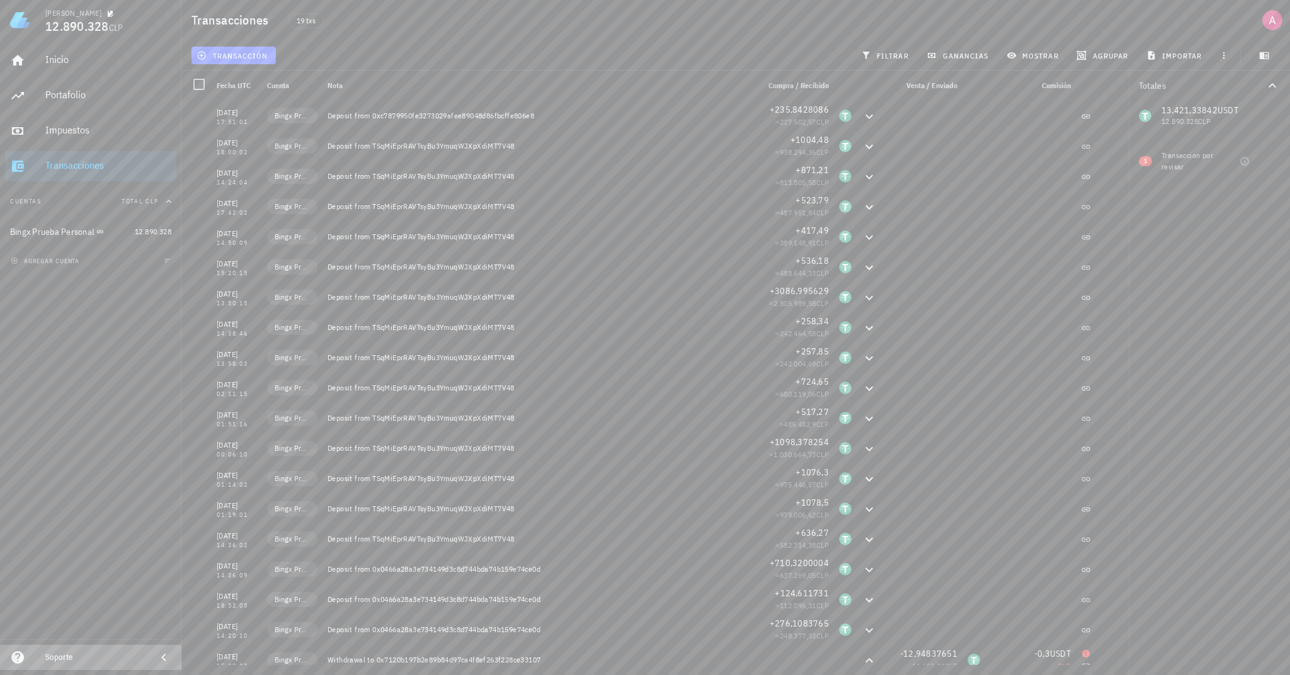
click at [54, 662] on div "Soporte" at bounding box center [95, 658] width 101 height 10
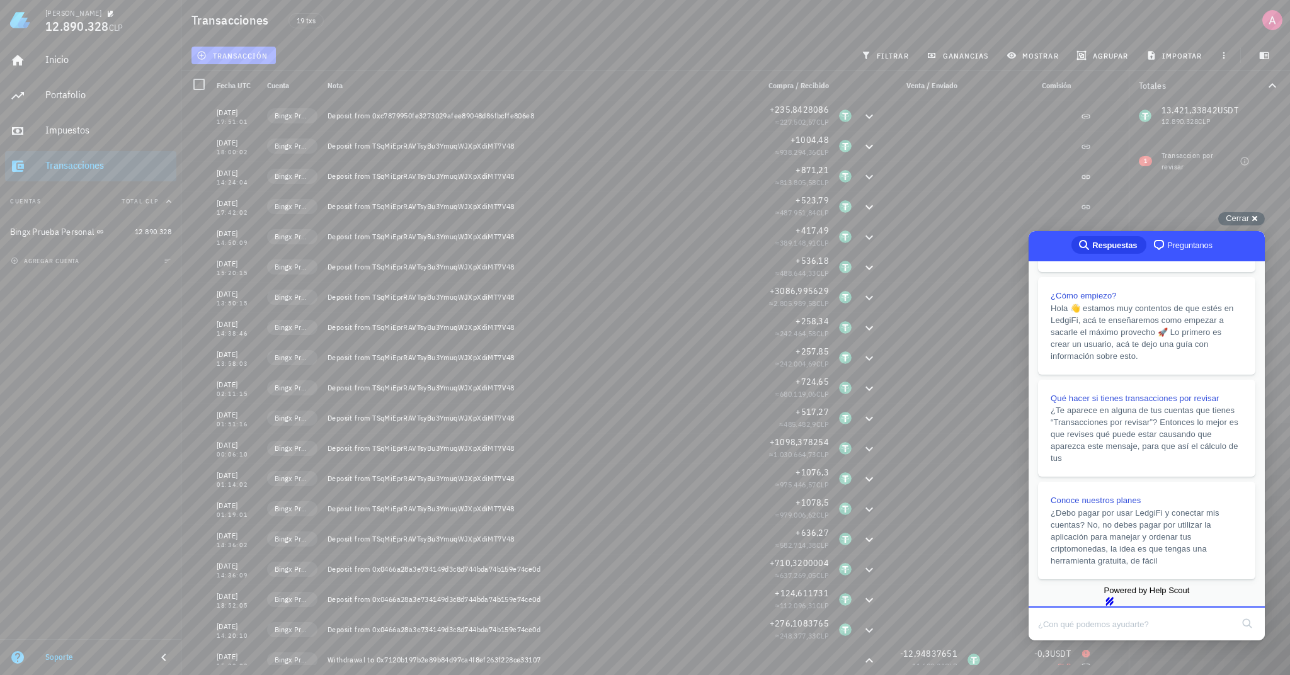
scroll to position [266, 0]
click at [1254, 220] on div "Cerrar cross-small" at bounding box center [1241, 218] width 47 height 13
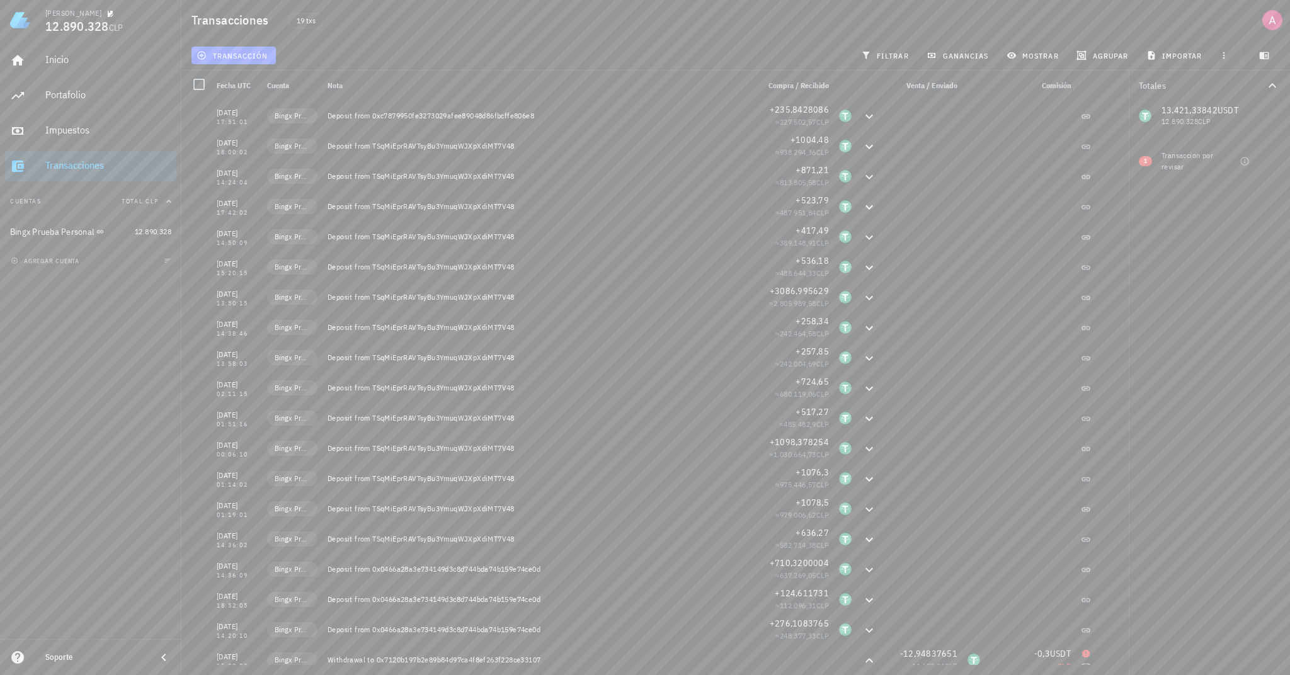
scroll to position [0, 0]
click at [1265, 60] on button "button" at bounding box center [1263, 56] width 31 height 18
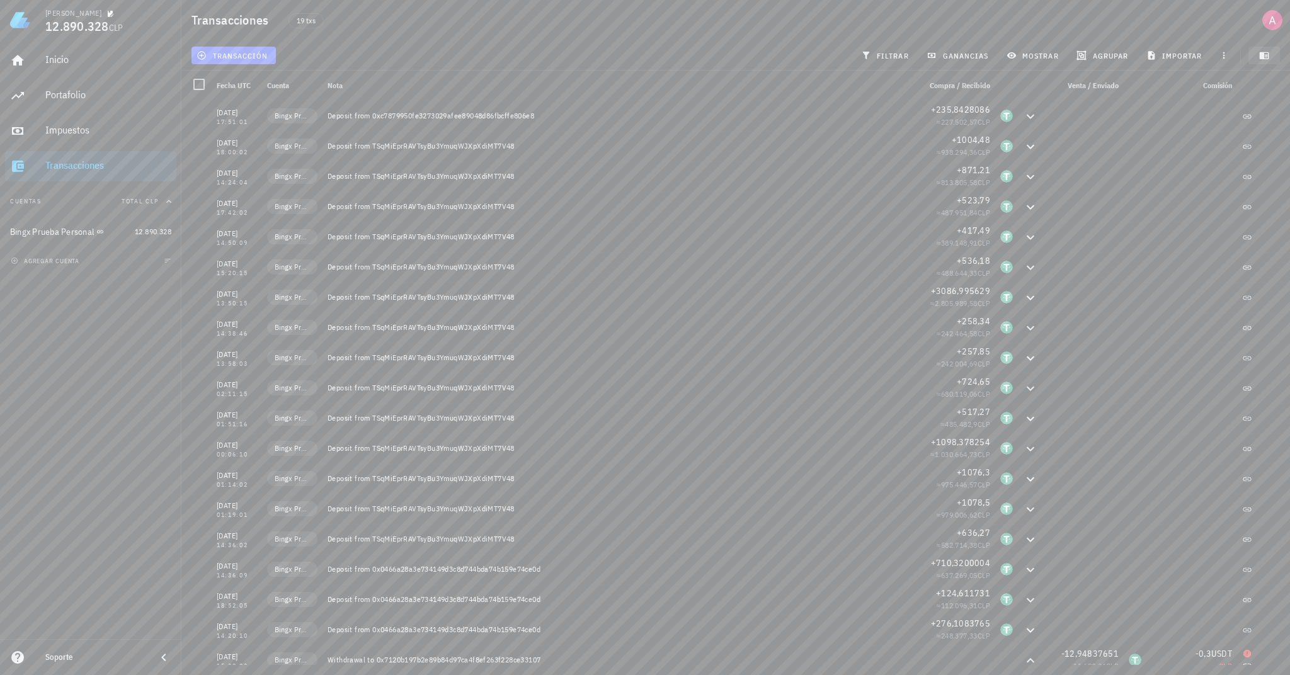
click at [1265, 55] on icon "button" at bounding box center [1264, 55] width 9 height 7
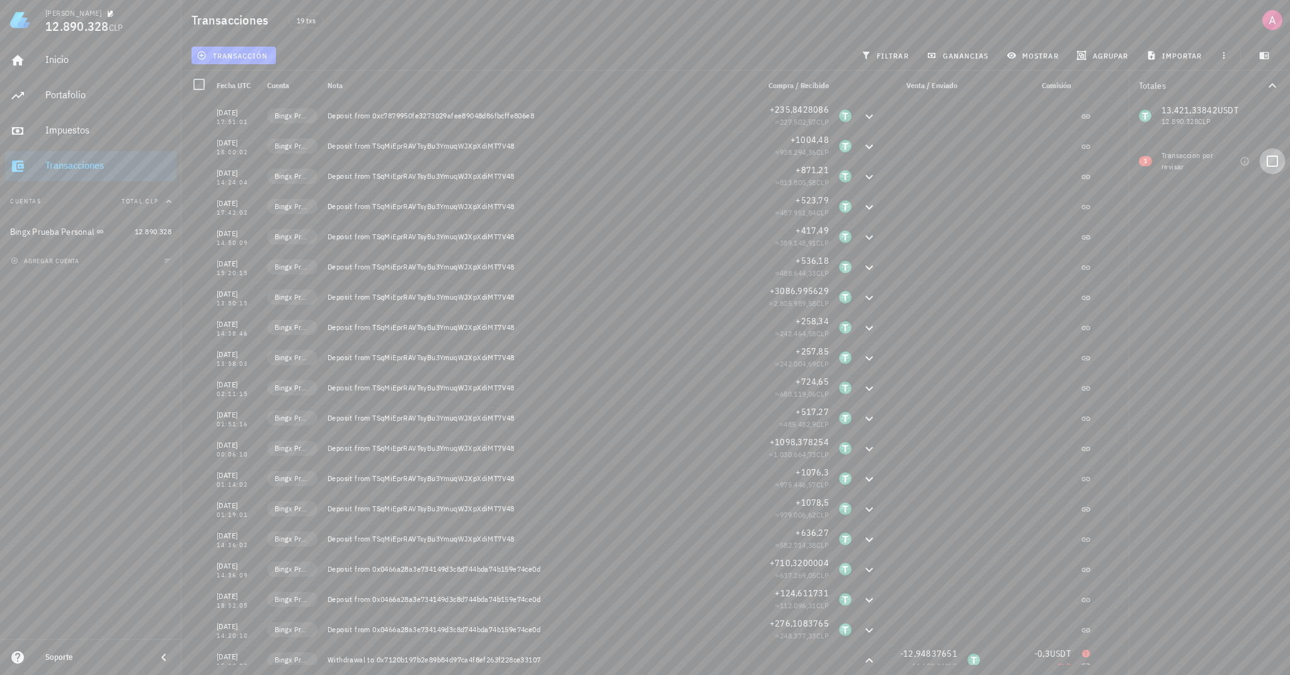
click at [1271, 162] on div at bounding box center [1272, 161] width 21 height 21
checkbox input "true"
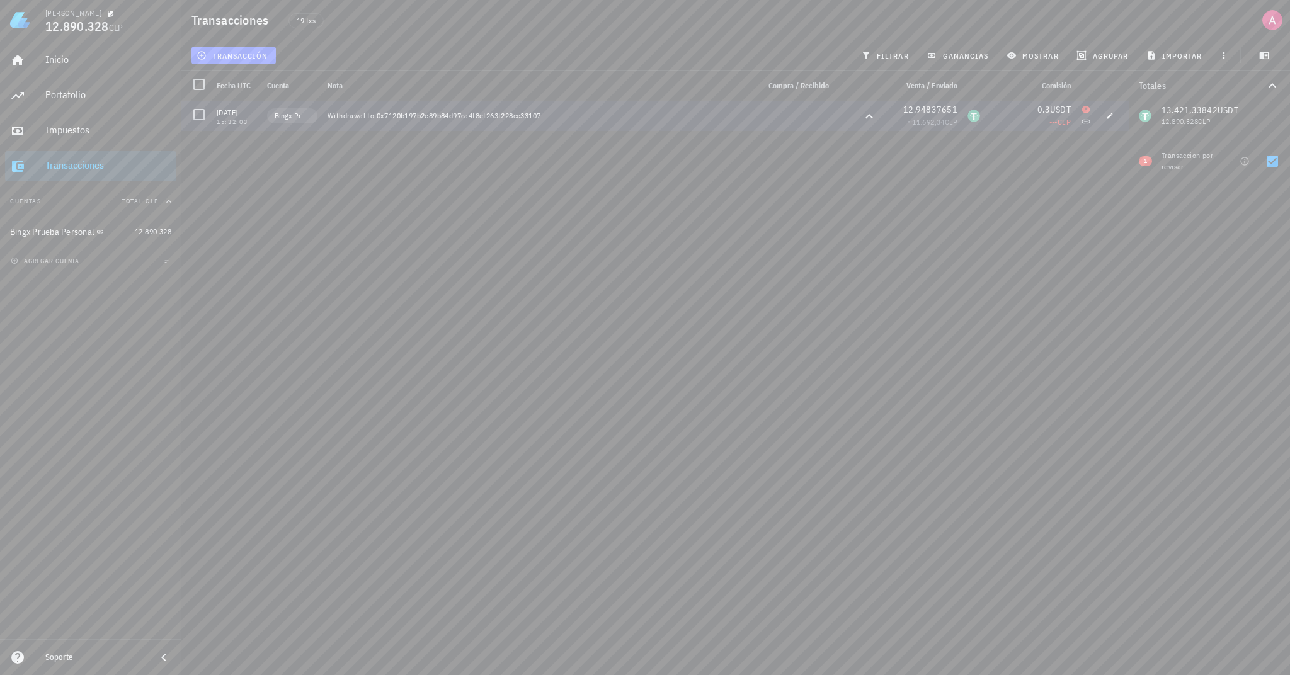
click at [252, 119] on div "15:32:03" at bounding box center [237, 122] width 40 height 6
click at [389, 118] on div "Withdrawal to 0x7120b197b2e89b84d97ca4f8ef263f228ce33107" at bounding box center [538, 116] width 421 height 10
click at [314, 22] on span "19 txs" at bounding box center [306, 21] width 19 height 14
click at [1271, 25] on div "avatar" at bounding box center [1272, 20] width 20 height 20
click at [992, 273] on div "19/08/2025 17:51:01 Bingx Prueba Personal Deposit from 0xc7879950fe3273029afee8…" at bounding box center [654, 383] width 947 height 564
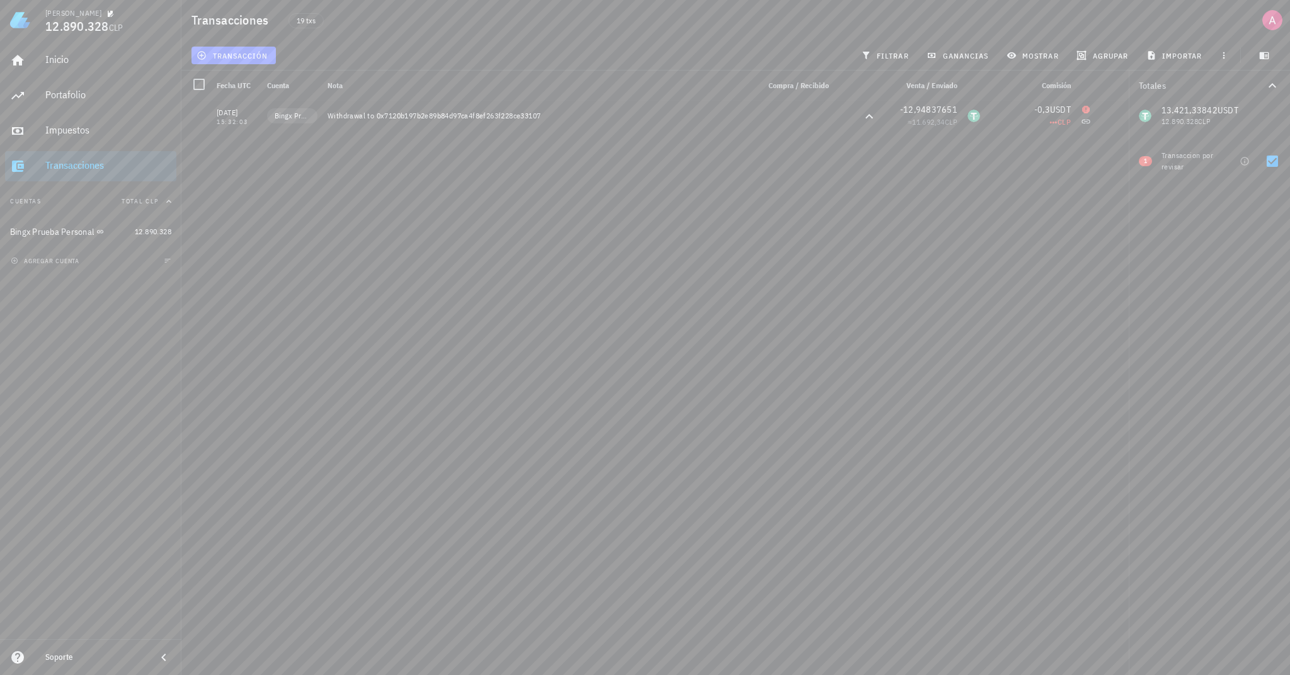
click at [43, 41] on div "Inicio Portafolio Impuestos Transacciones" at bounding box center [90, 113] width 171 height 146
click at [43, 64] on link "Inicio" at bounding box center [90, 60] width 171 height 30
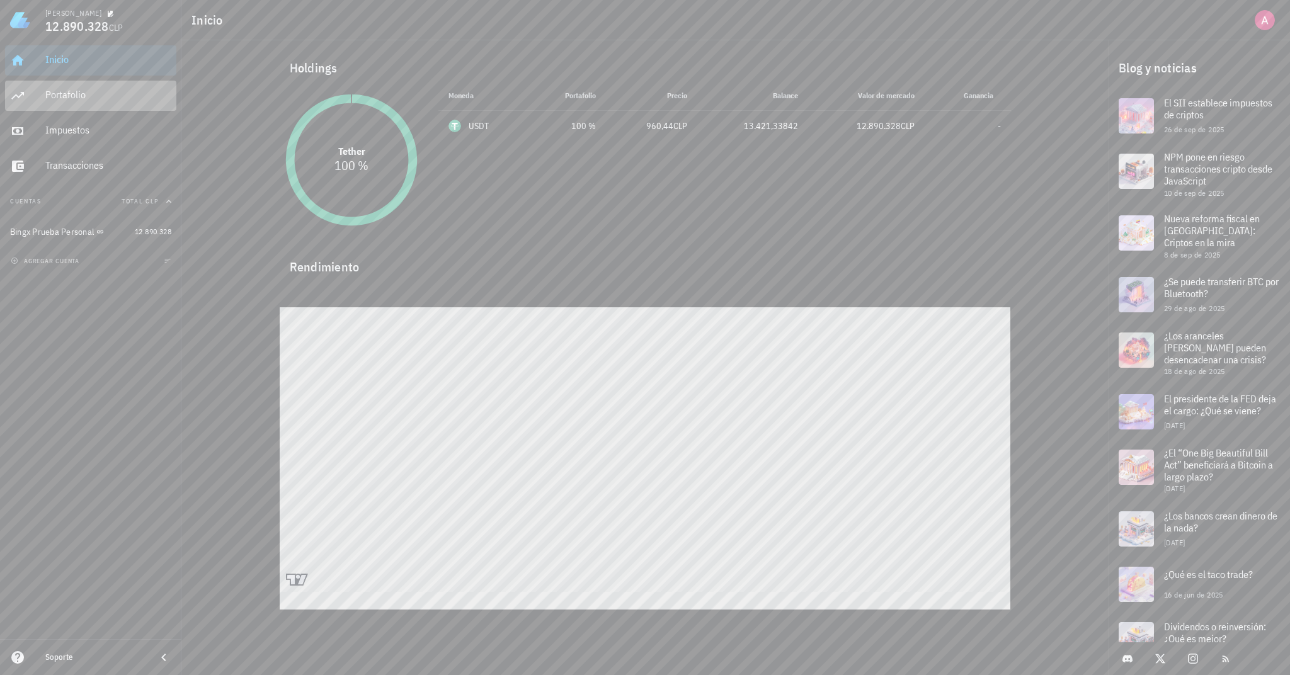
click at [54, 91] on div "Portafolio" at bounding box center [108, 95] width 126 height 12
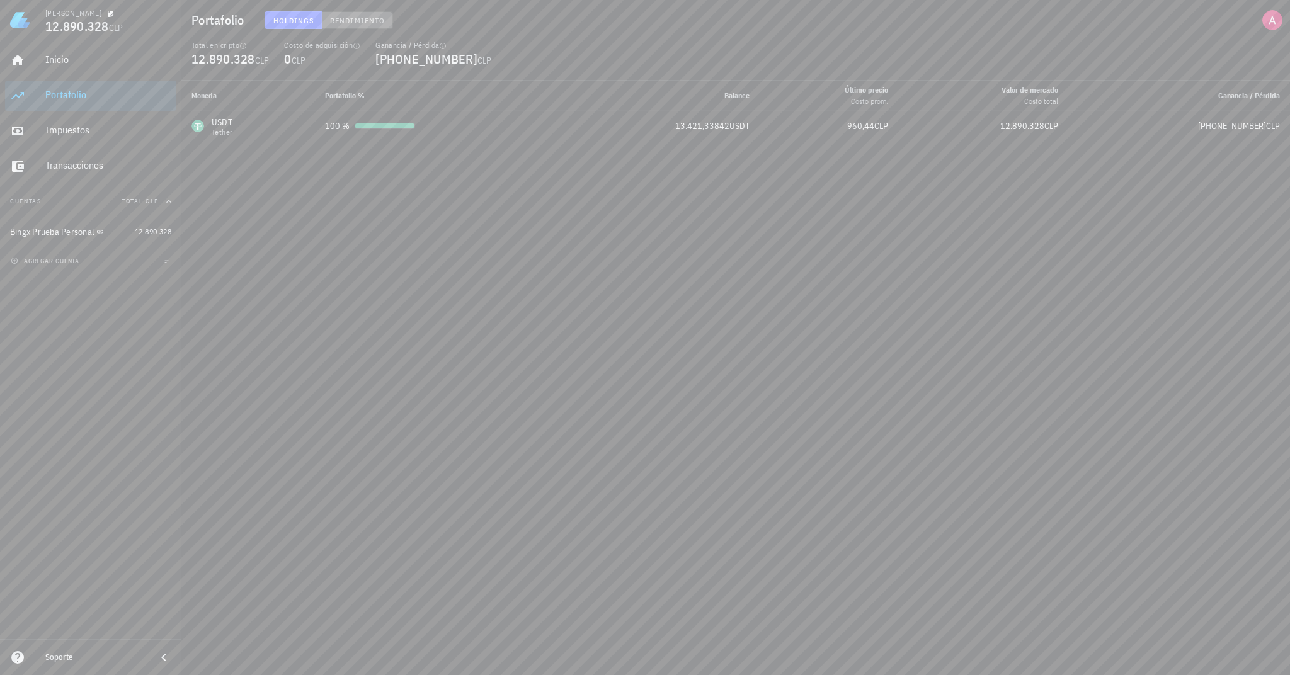
click at [355, 23] on span "Rendimiento" at bounding box center [356, 20] width 55 height 9
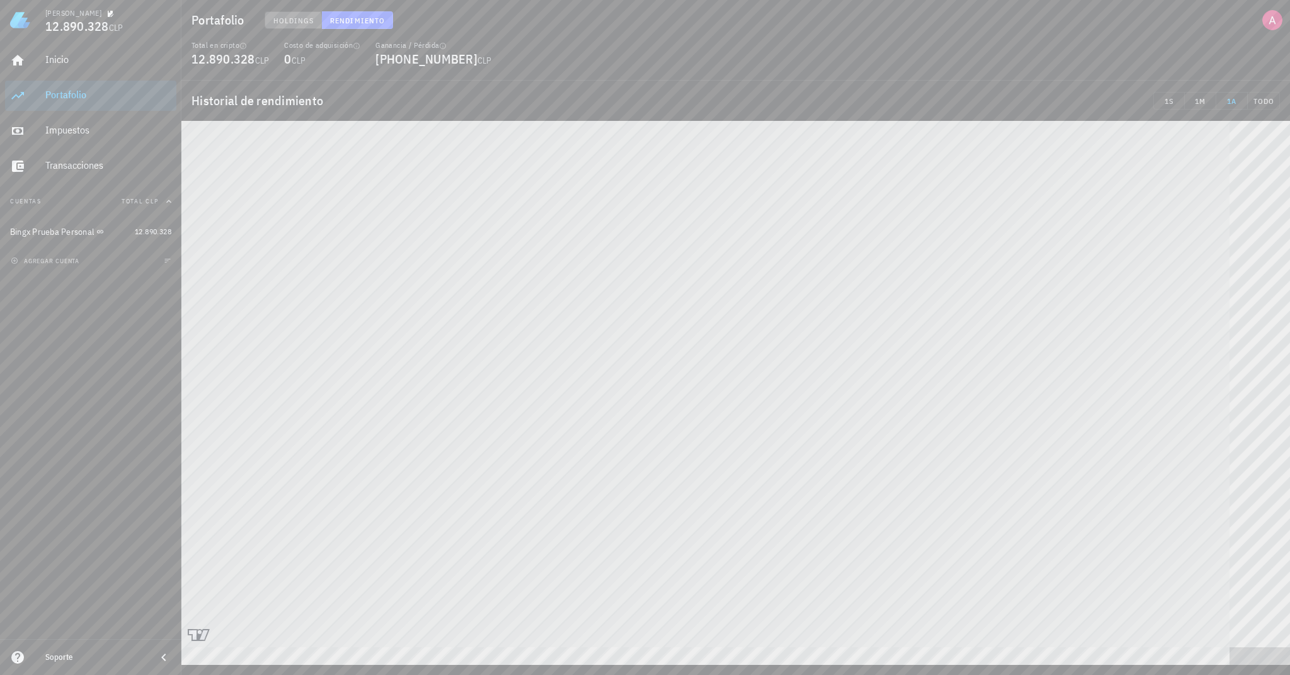
click at [295, 23] on span "Holdings" at bounding box center [294, 20] width 42 height 9
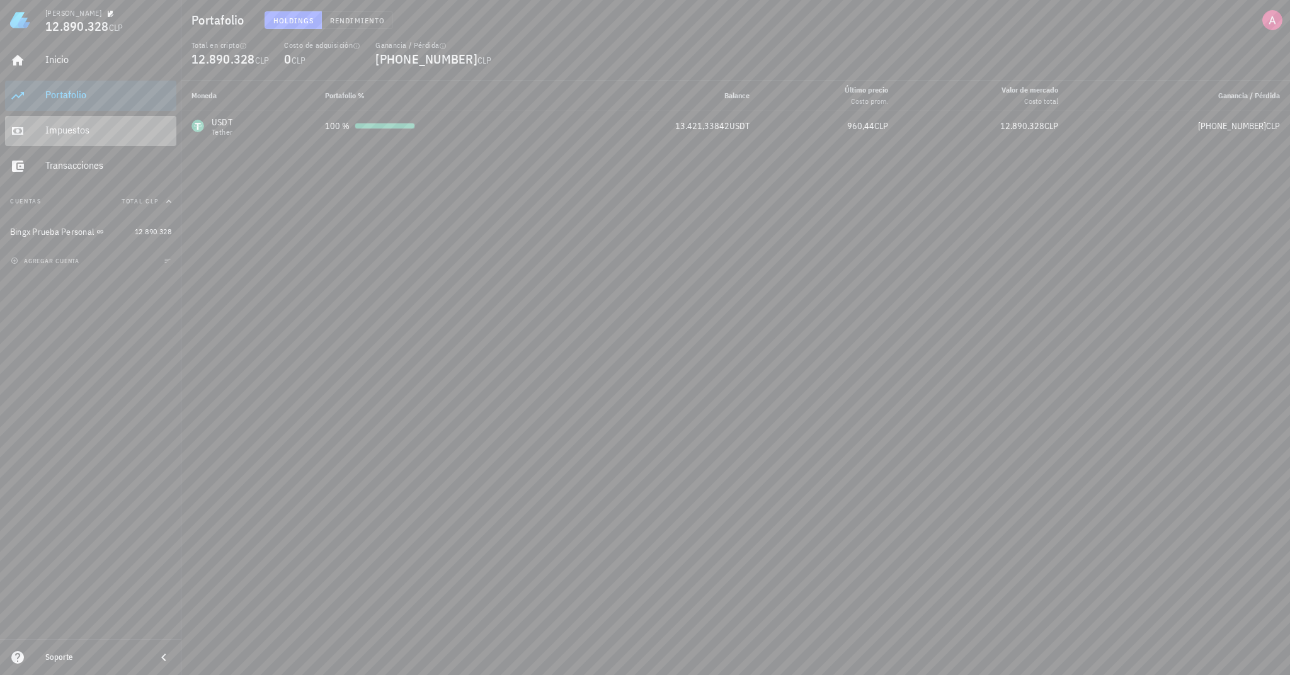
click at [93, 128] on div "Impuestos" at bounding box center [108, 130] width 126 height 12
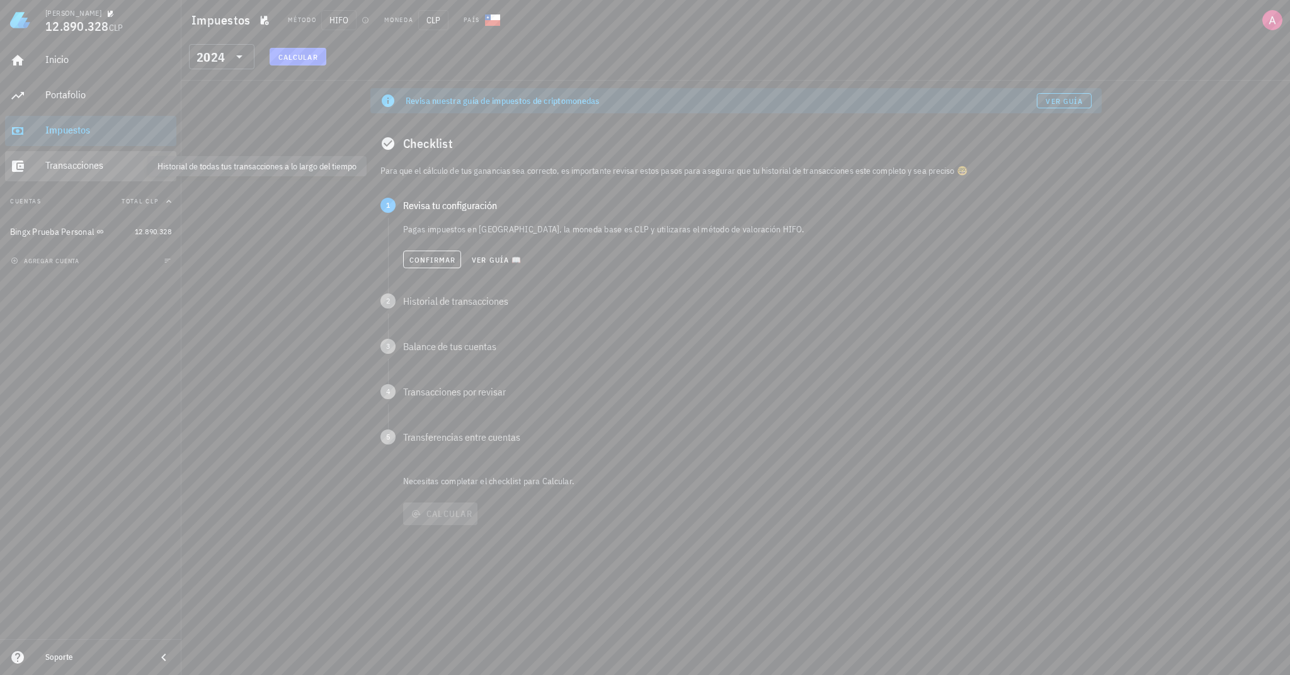
click at [106, 171] on div "Transacciones" at bounding box center [108, 165] width 126 height 12
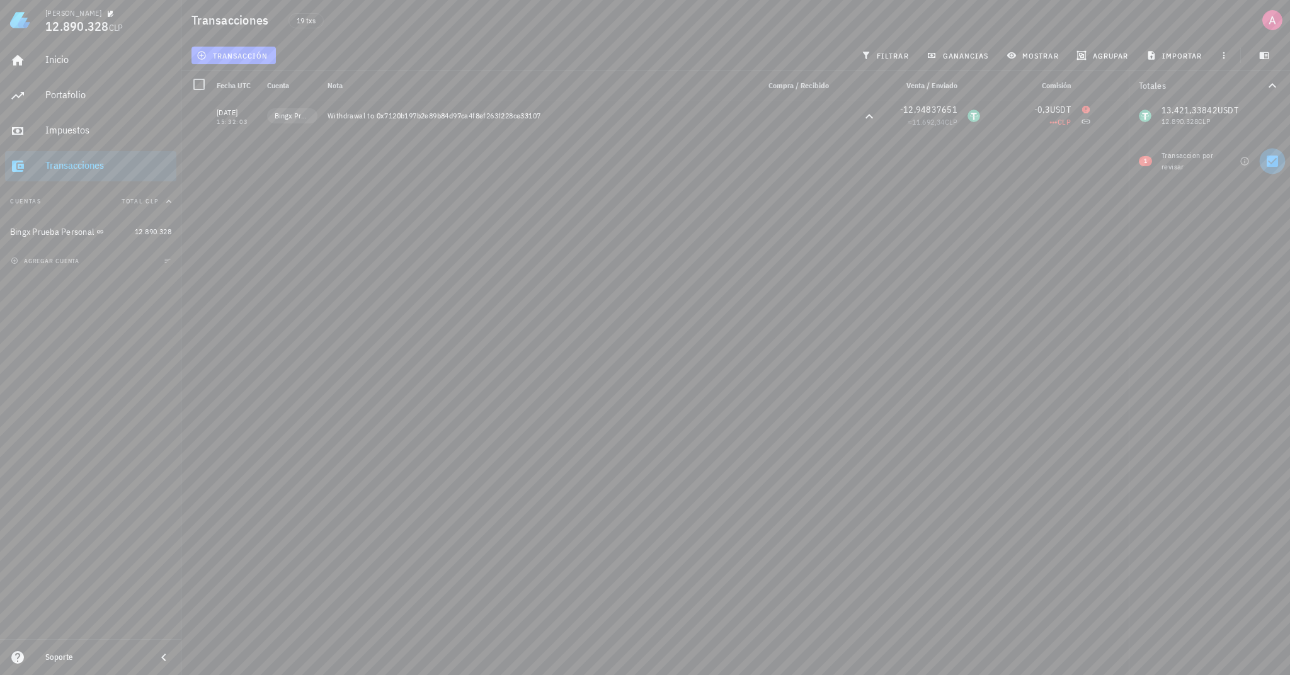
click at [1267, 163] on div at bounding box center [1272, 161] width 21 height 21
checkbox input "false"
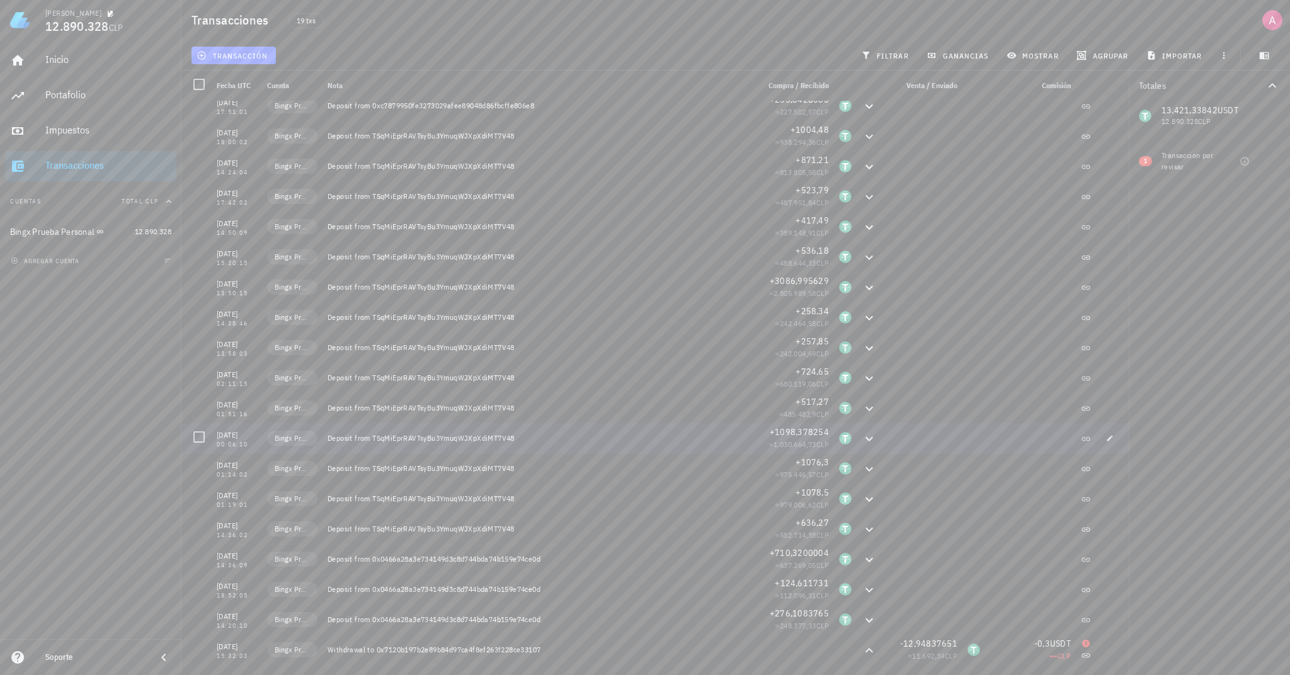
scroll to position [10, 0]
click at [789, 228] on span "389.148,91" at bounding box center [798, 232] width 37 height 9
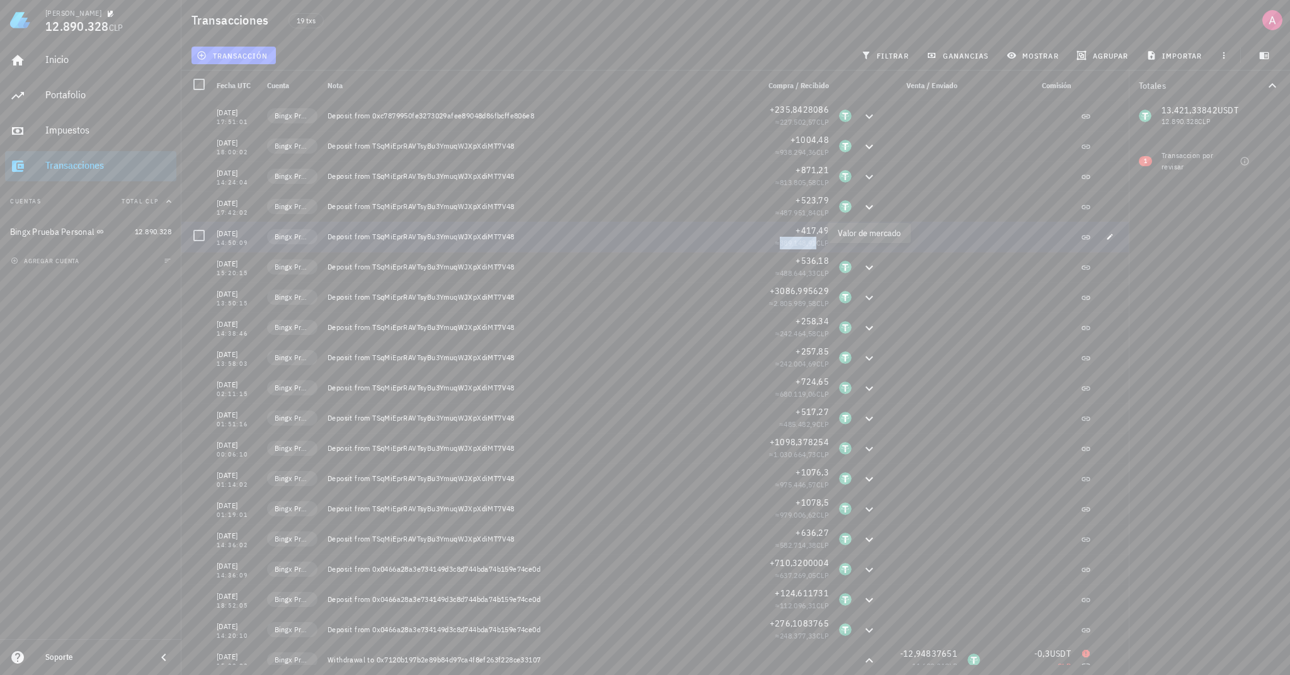
scroll to position [0, 0]
click at [855, 244] on div "Alberto 12.890.328 CLP Inicio Portafolio Impuestos Transacciones Cuentas Total …" at bounding box center [645, 337] width 1290 height 675
click at [864, 238] on icon at bounding box center [869, 237] width 15 height 15
click at [865, 237] on icon at bounding box center [869, 237] width 8 height 4
click at [863, 237] on icon at bounding box center [869, 237] width 15 height 15
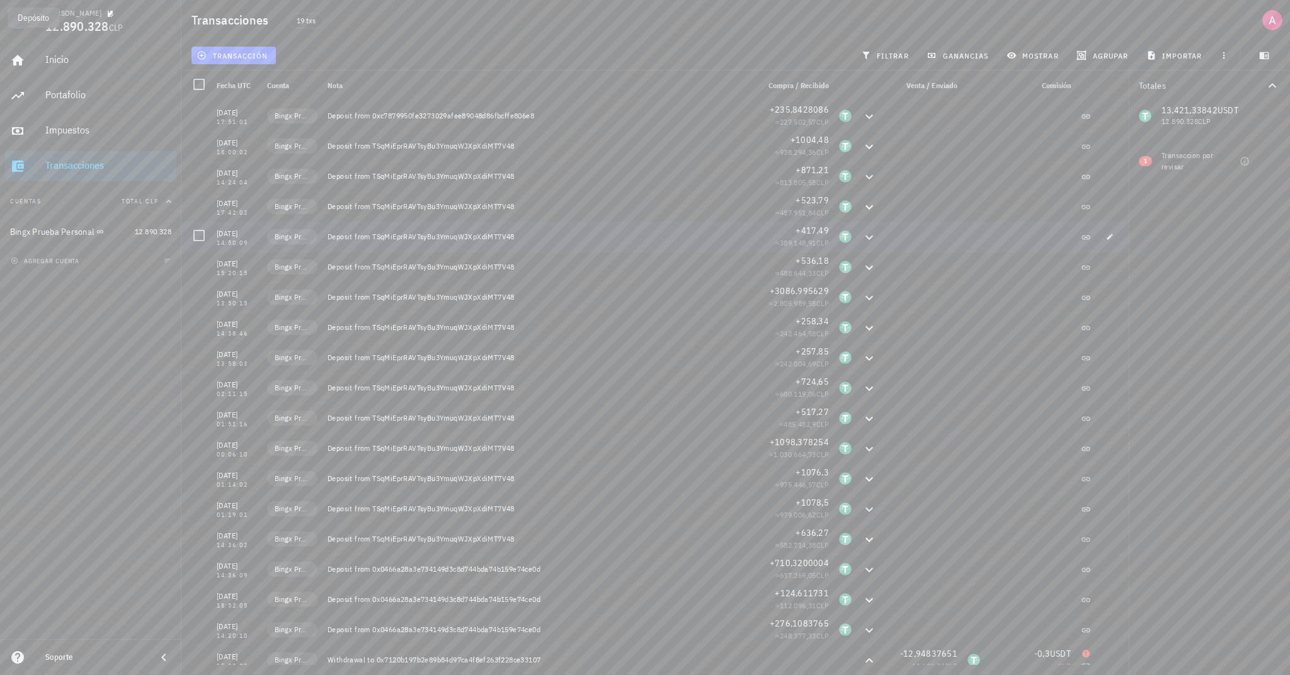
click at [864, 235] on icon at bounding box center [869, 237] width 15 height 15
click at [861, 246] on div at bounding box center [869, 237] width 25 height 30
click at [865, 237] on icon at bounding box center [869, 237] width 8 height 4
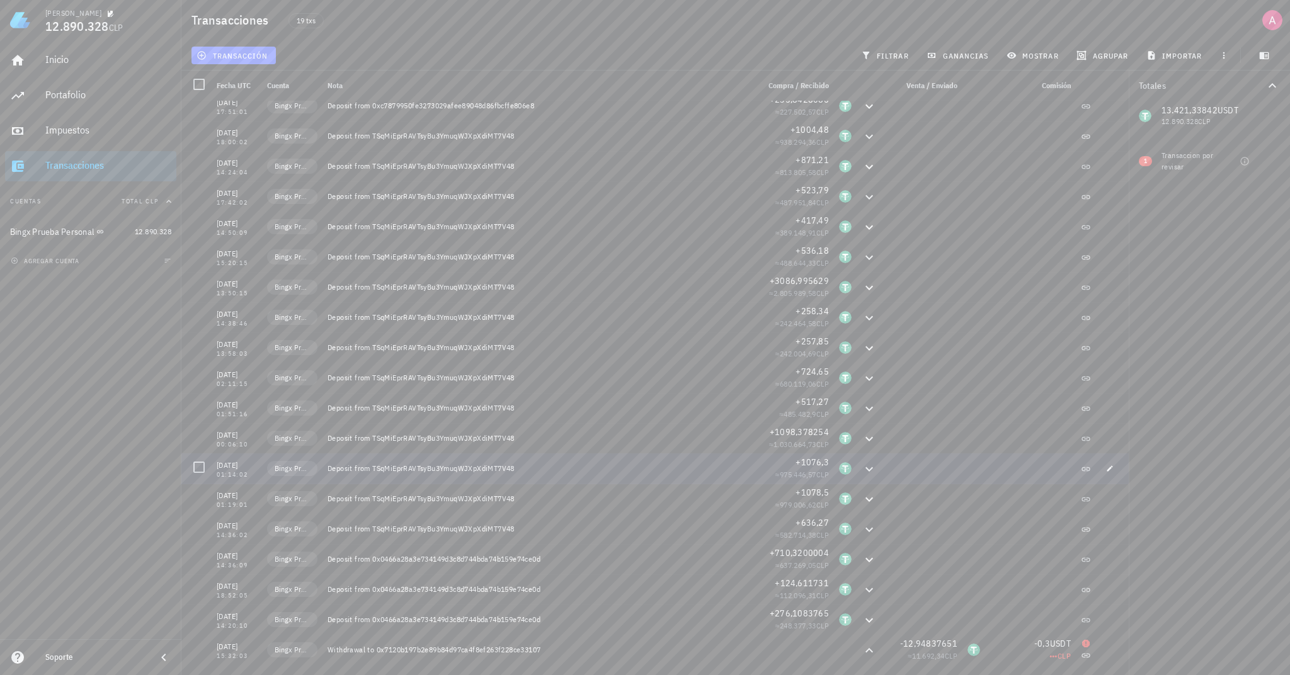
scroll to position [10, 0]
click at [198, 649] on div at bounding box center [198, 648] width 21 height 21
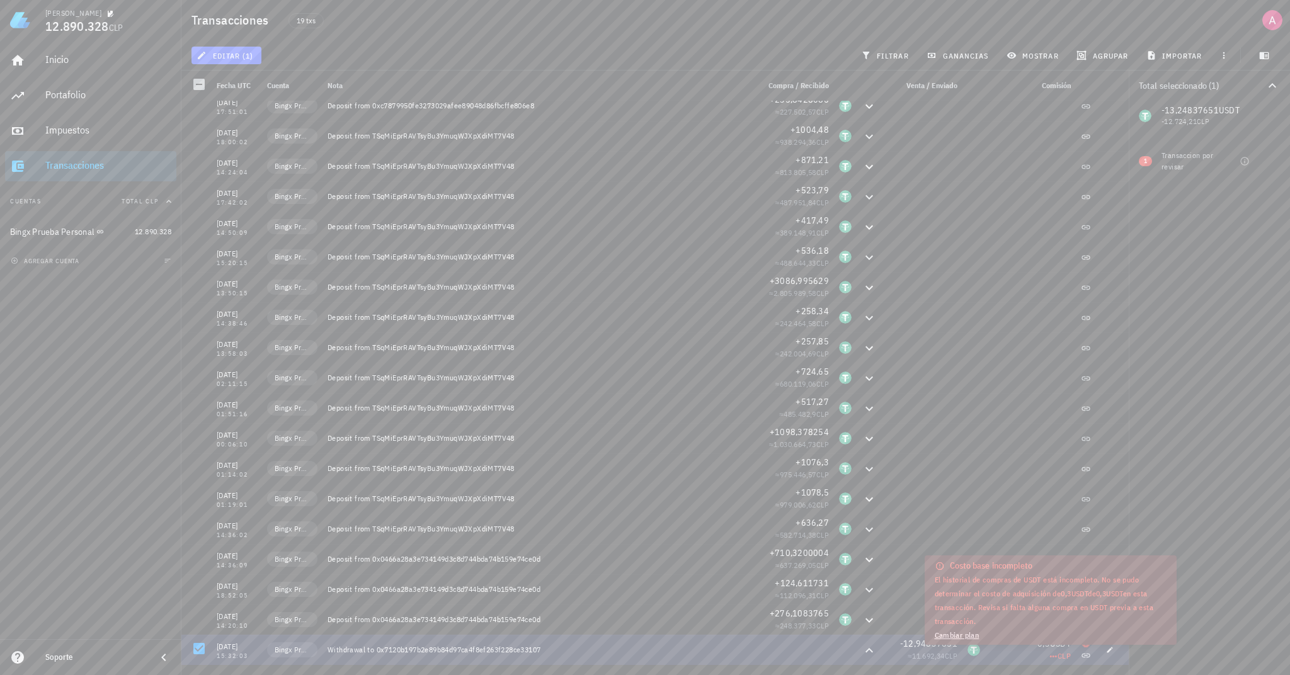
click at [1081, 655] on icon at bounding box center [1086, 656] width 10 height 10
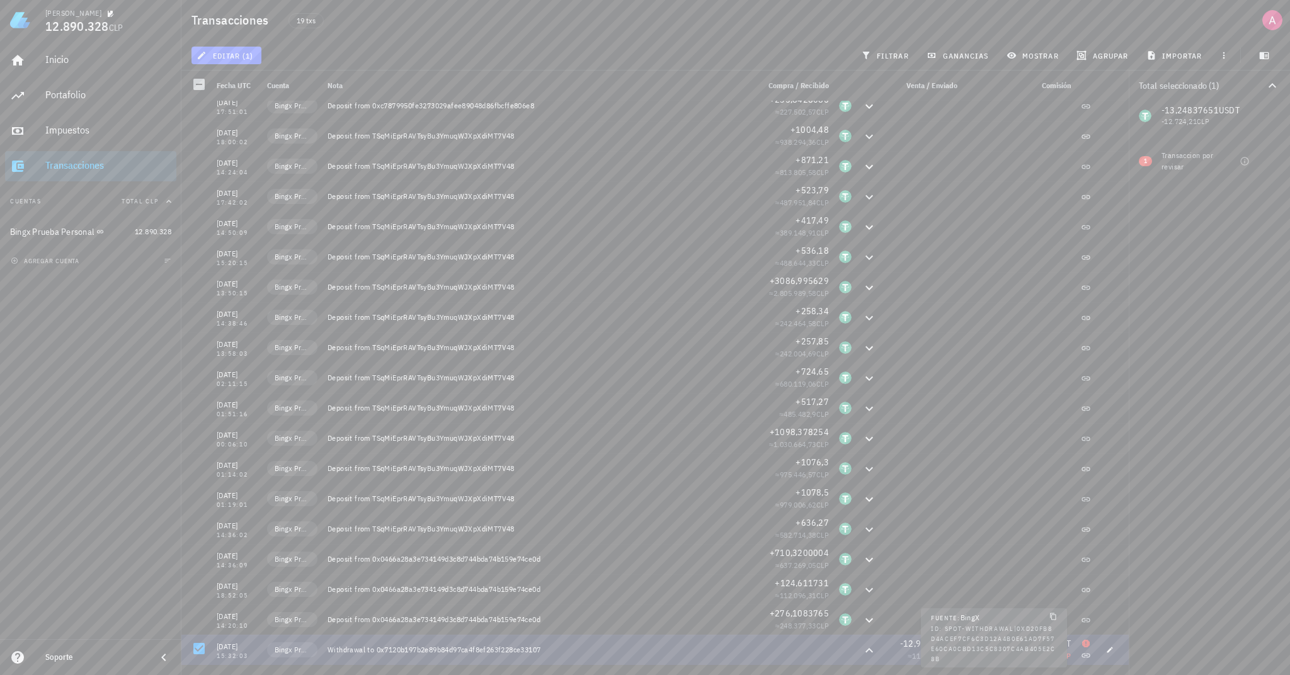
click at [1083, 656] on icon at bounding box center [1086, 656] width 10 height 10
click at [1106, 653] on icon "button" at bounding box center [1110, 650] width 8 height 8
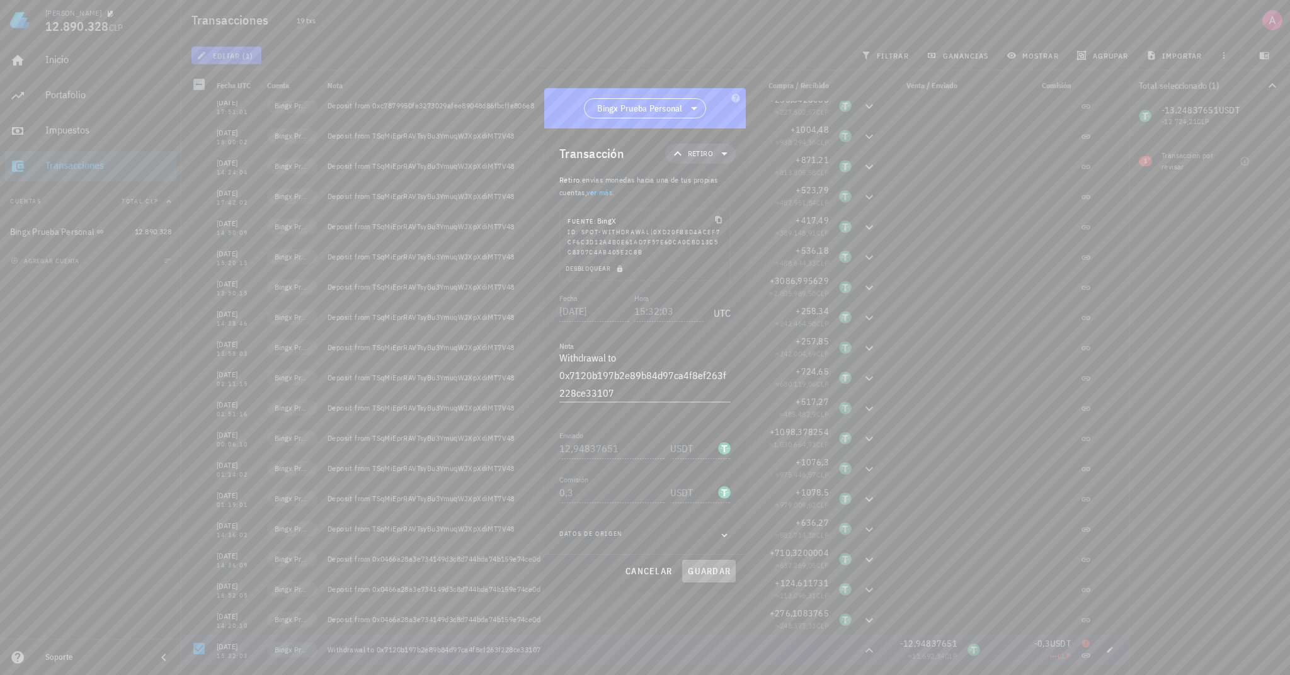
click at [701, 576] on span "guardar" at bounding box center [708, 571] width 43 height 11
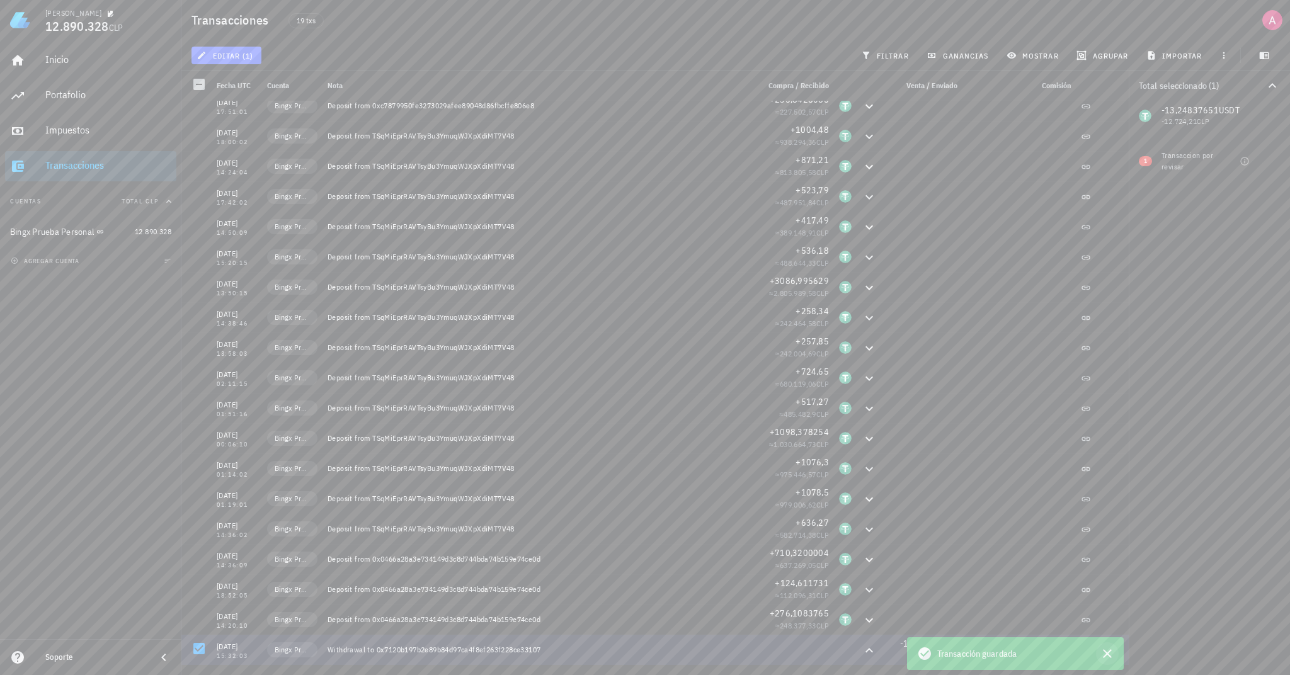
click at [1108, 658] on icon "button" at bounding box center [1107, 653] width 15 height 15
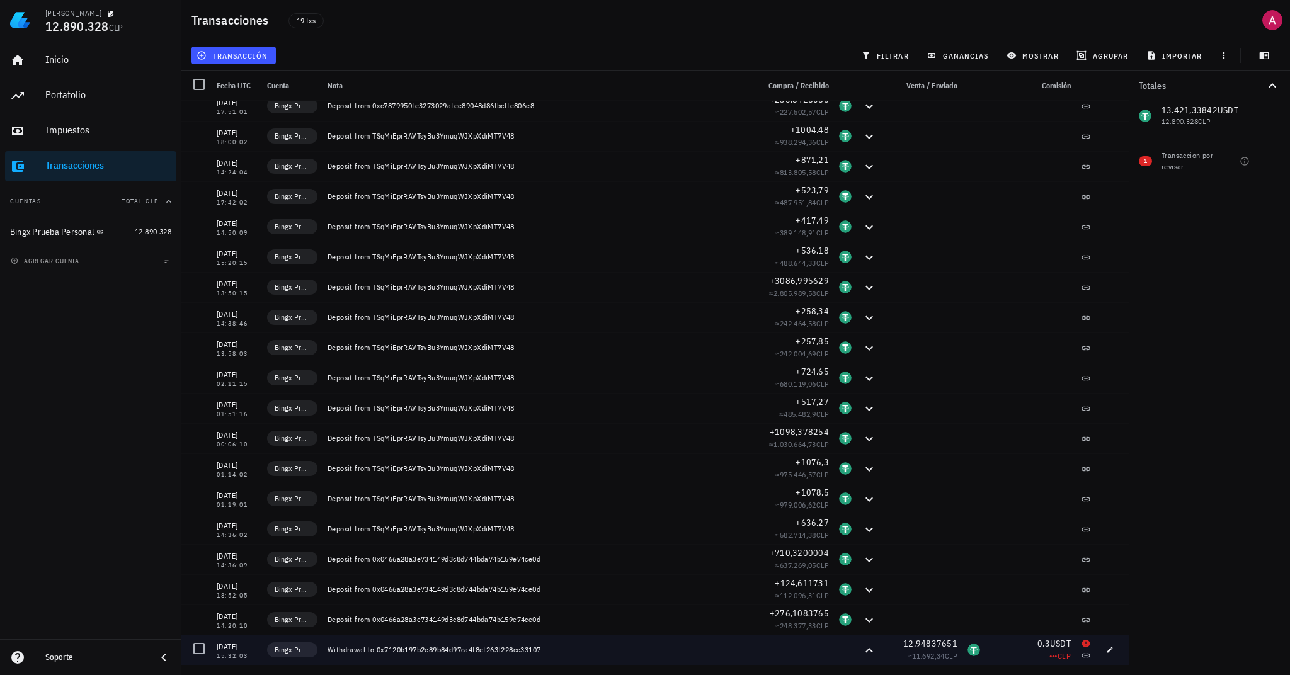
scroll to position [10, 0]
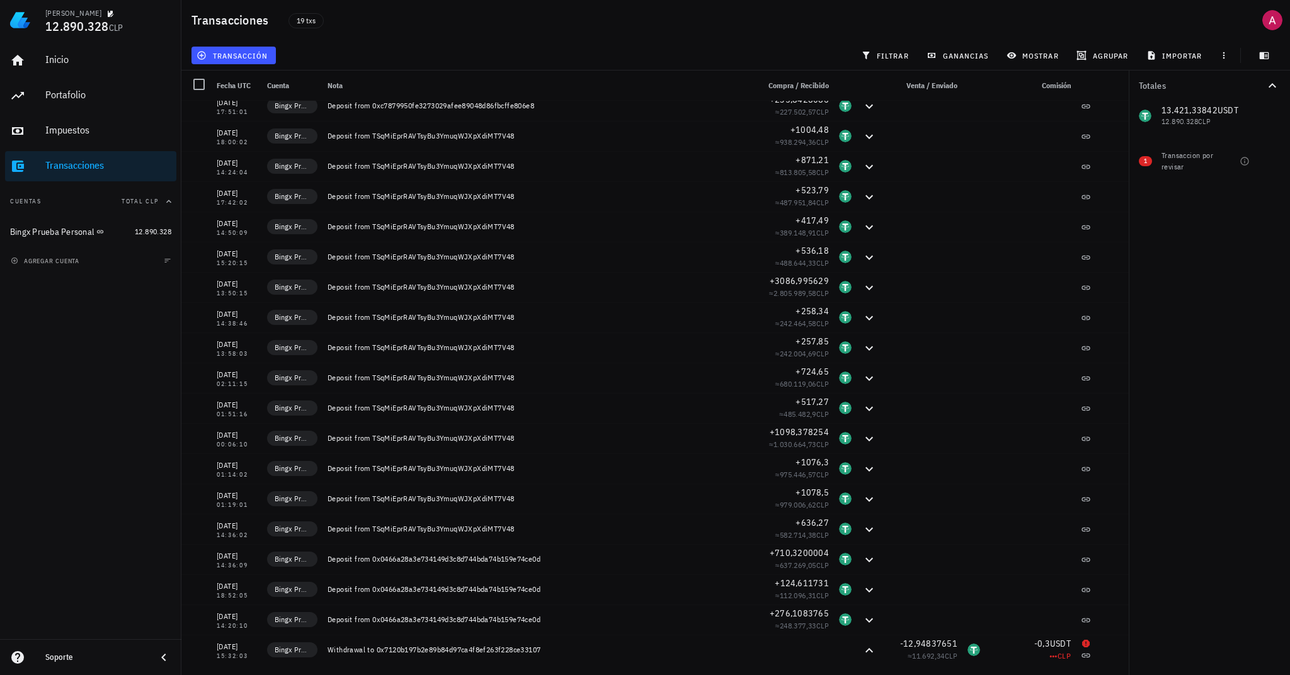
click at [1246, 506] on div "Totales 13.421,33842 USDT 12.890.328 CLP 1 Transaccion por revisar" at bounding box center [1209, 373] width 161 height 605
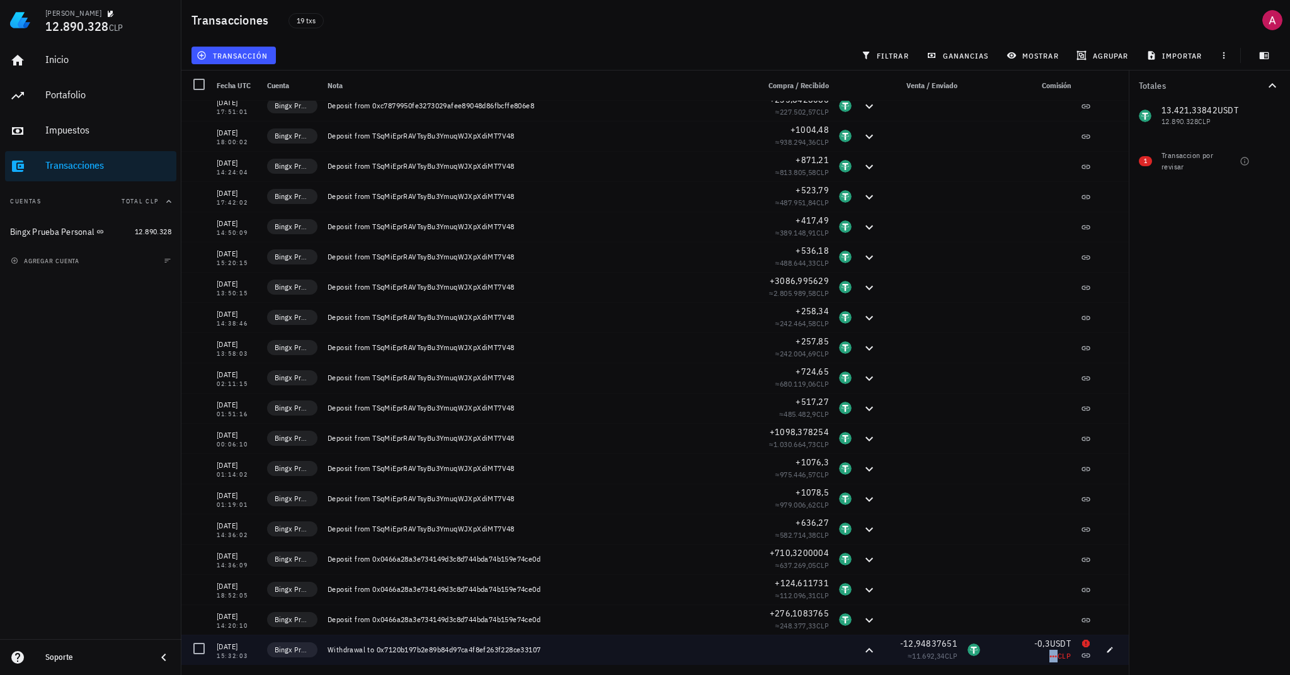
click at [1049, 657] on span "•••" at bounding box center [1053, 655] width 8 height 9
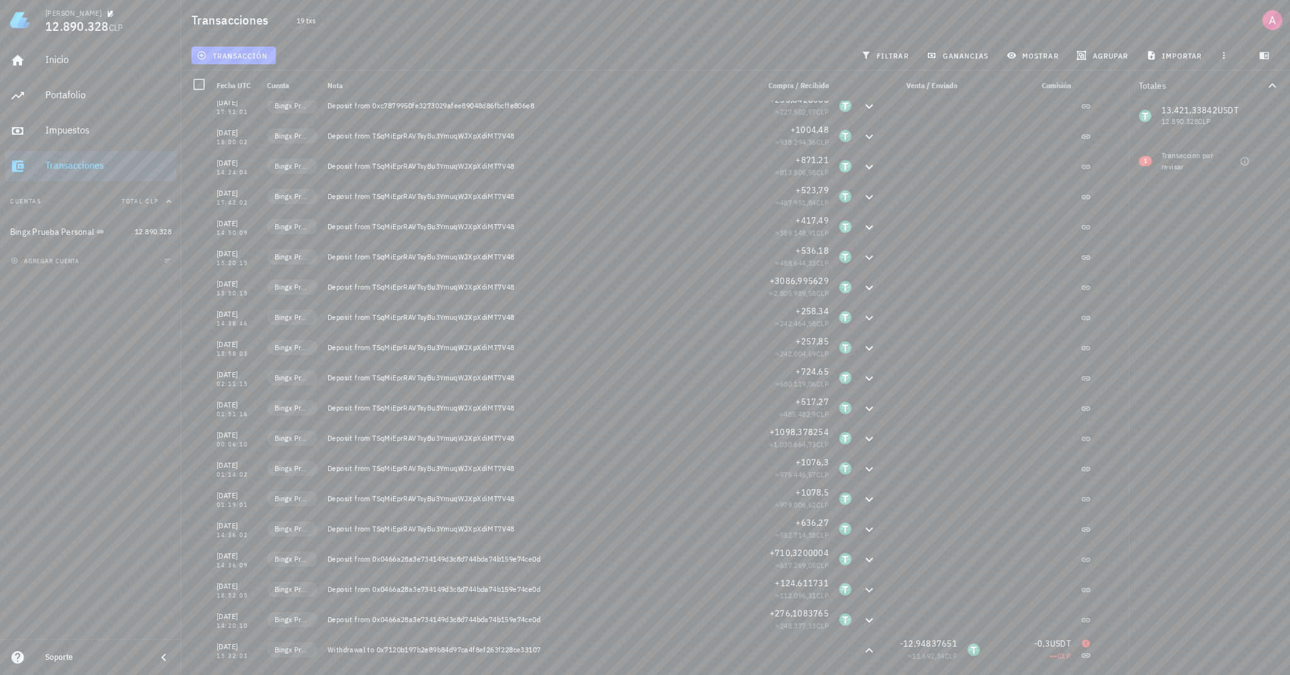
click at [1219, 496] on div "Totales 13.421,33842 USDT 12.890.328 CLP 1 Transaccion por revisar" at bounding box center [1209, 373] width 161 height 605
click at [62, 661] on div "Soporte" at bounding box center [95, 658] width 101 height 10
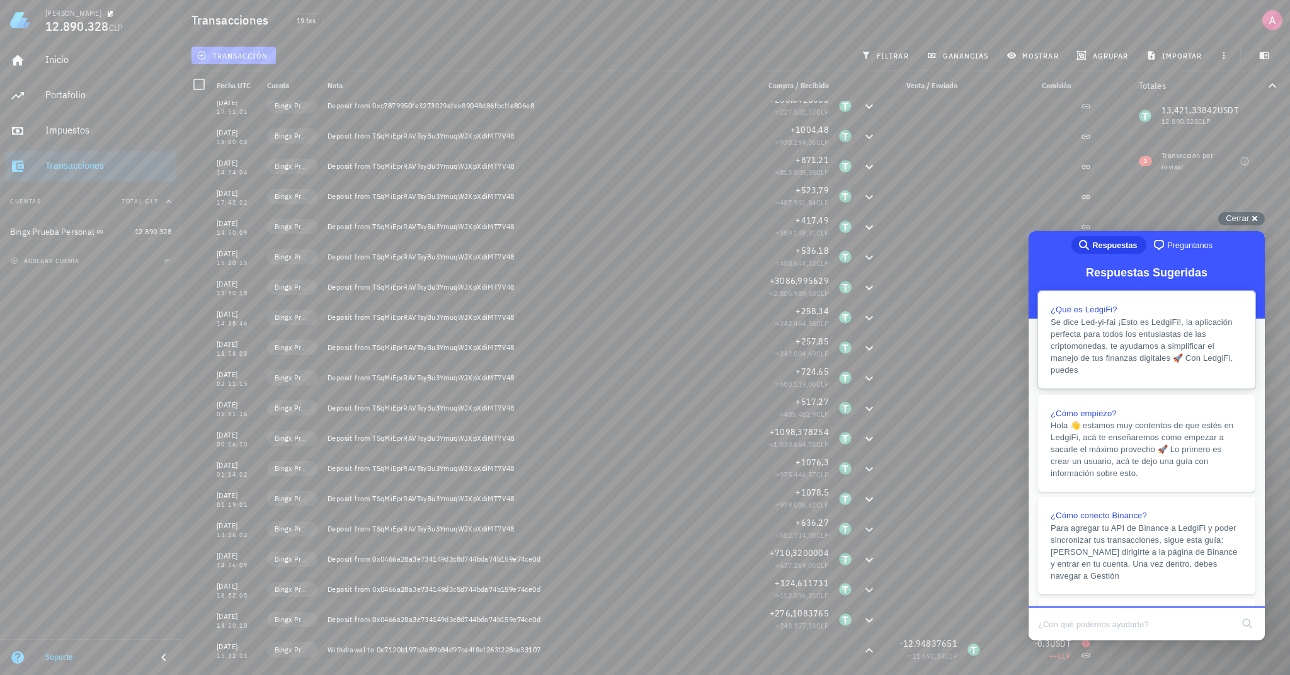
click at [1136, 350] on span "Se dice Led-yi-fai ¡Esto es LedgiFi!, la aplicación perfecta para todos los ent…" at bounding box center [1142, 345] width 182 height 57
click at [1052, 641] on button "Close" at bounding box center [1040, 649] width 23 height 16
click at [1254, 221] on div "Cerrar cross-small" at bounding box center [1241, 218] width 47 height 13
